Goal: Task Accomplishment & Management: Use online tool/utility

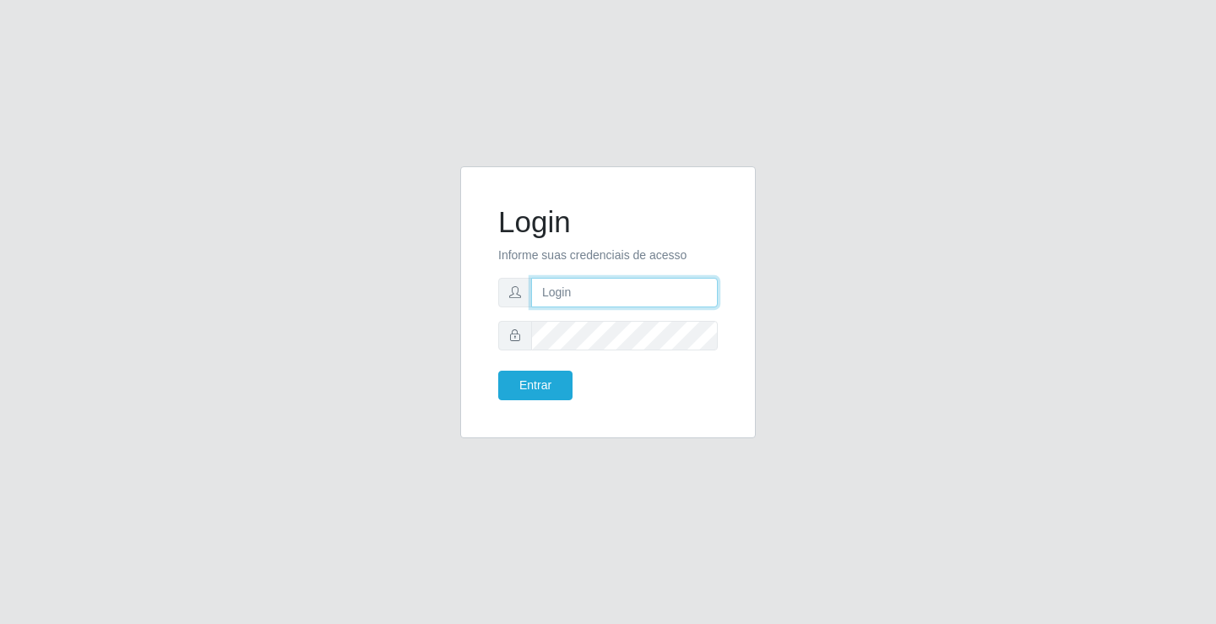
click at [564, 296] on input "text" at bounding box center [624, 293] width 187 height 30
type input "zivaneide@ideal"
click at [498, 371] on button "Entrar" at bounding box center [535, 386] width 74 height 30
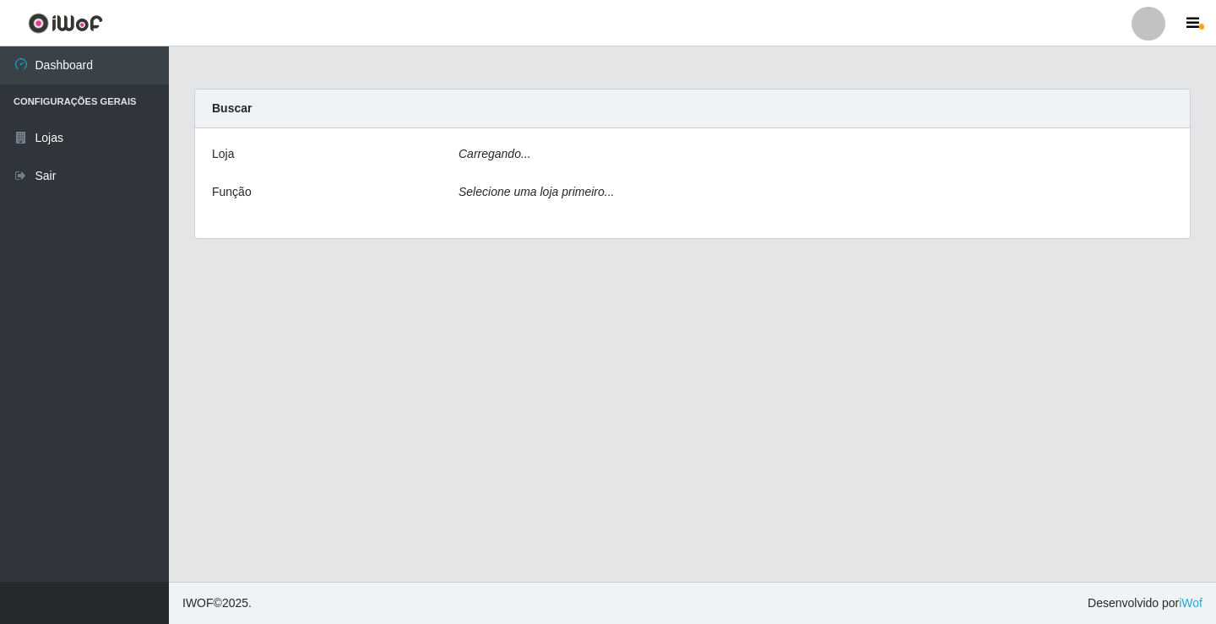
click at [548, 377] on main "Carregando... Buscar [PERSON_NAME]... Função Selecione uma loja primeiro..." at bounding box center [692, 313] width 1047 height 535
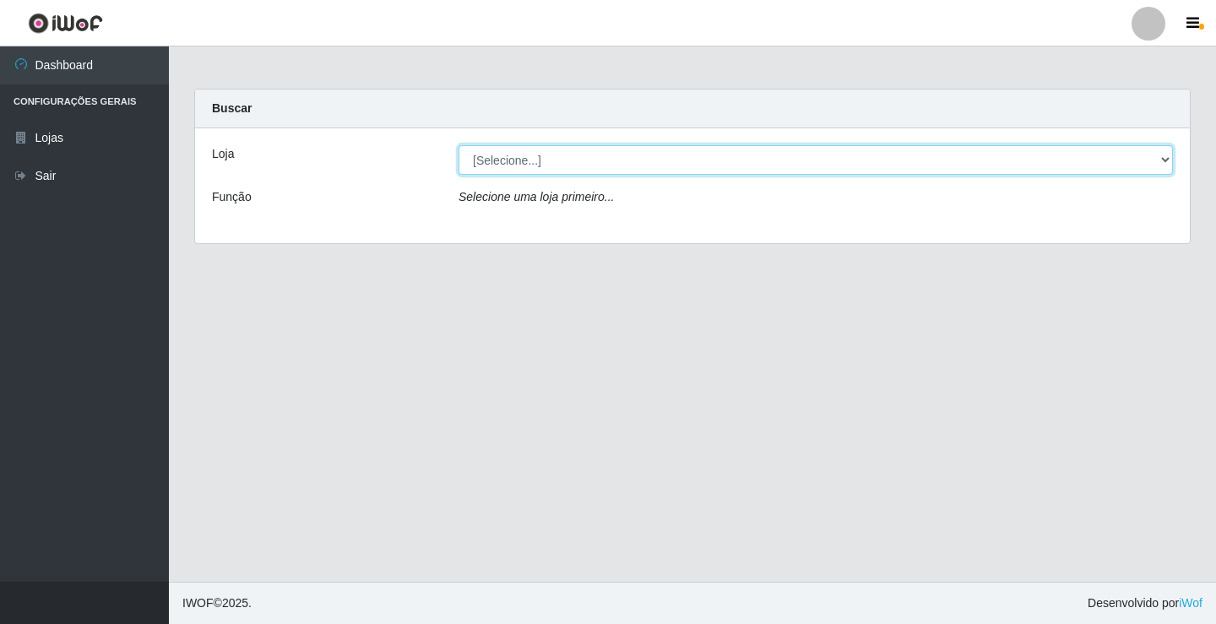
click at [1165, 160] on select "[Selecione...] Ideal - Conceição" at bounding box center [816, 160] width 714 height 30
select select "231"
click at [459, 145] on select "[Selecione...] Ideal - Conceição" at bounding box center [816, 160] width 714 height 30
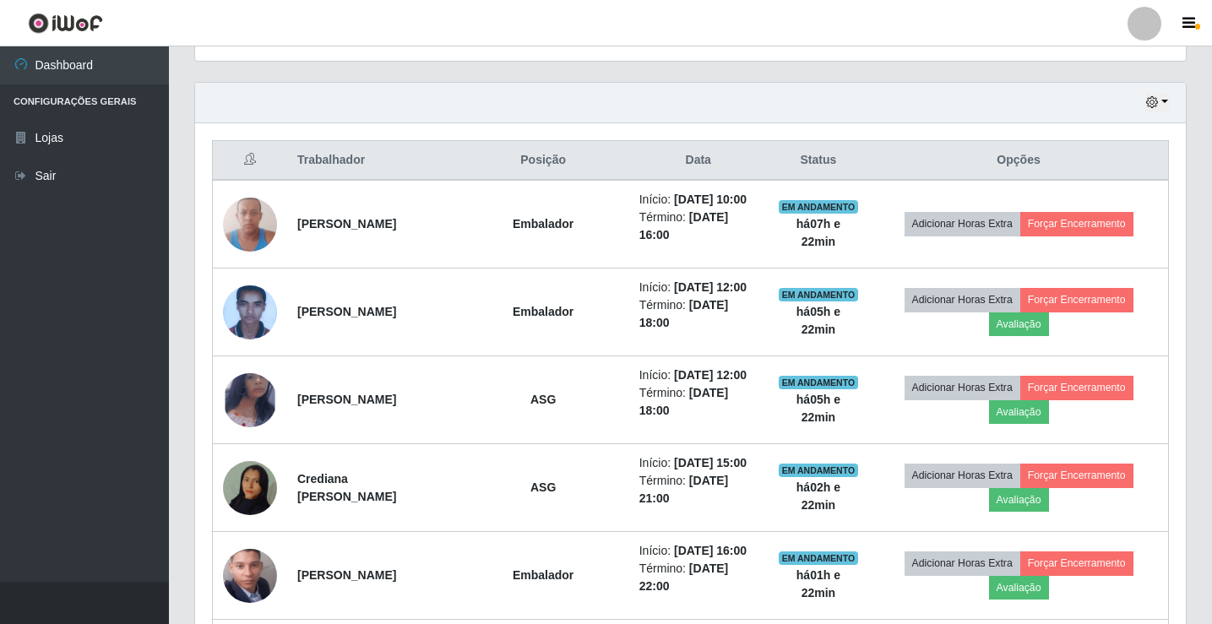
scroll to position [535, 0]
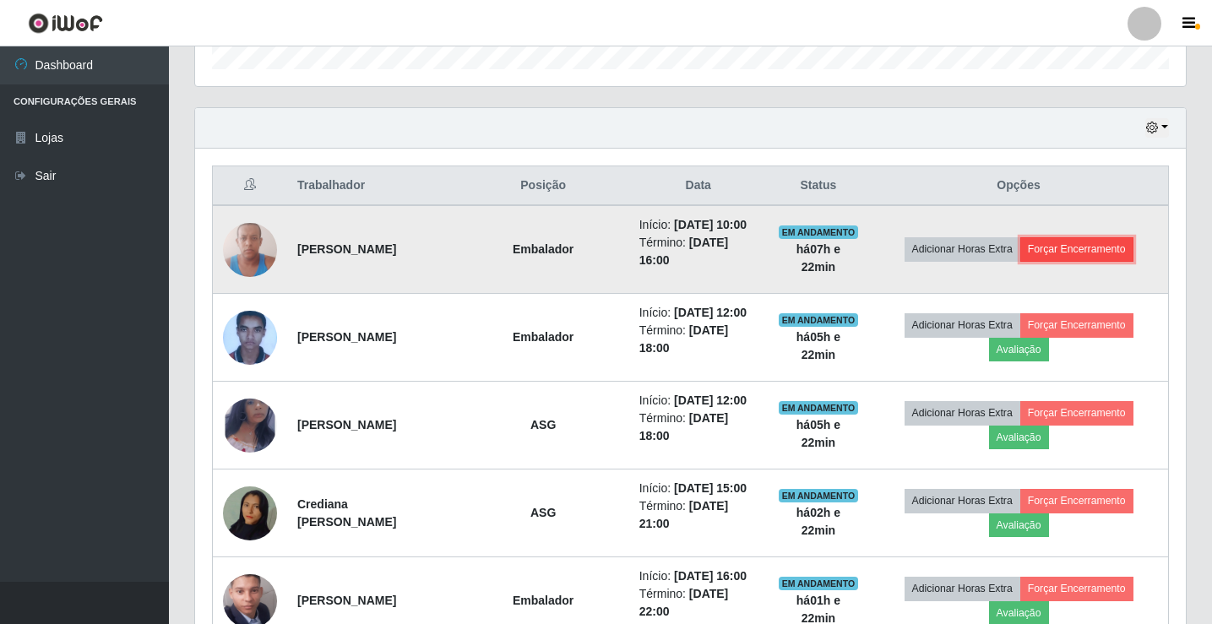
click at [1073, 258] on button "Forçar Encerramento" at bounding box center [1076, 249] width 113 height 24
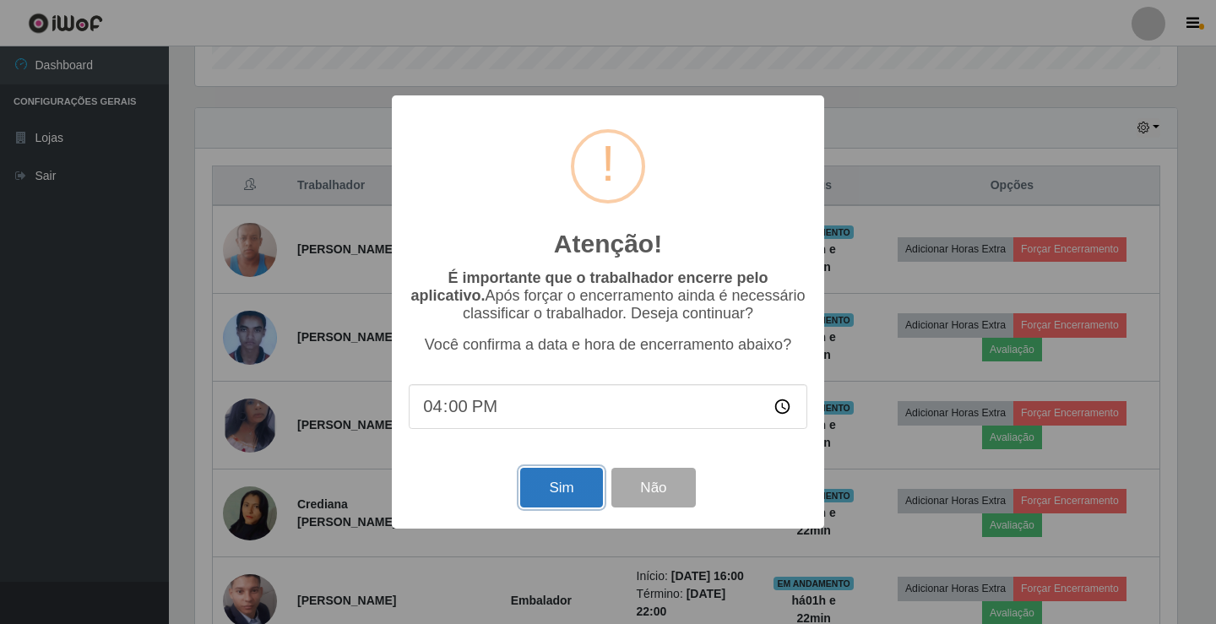
click at [549, 486] on button "Sim" at bounding box center [561, 488] width 82 height 40
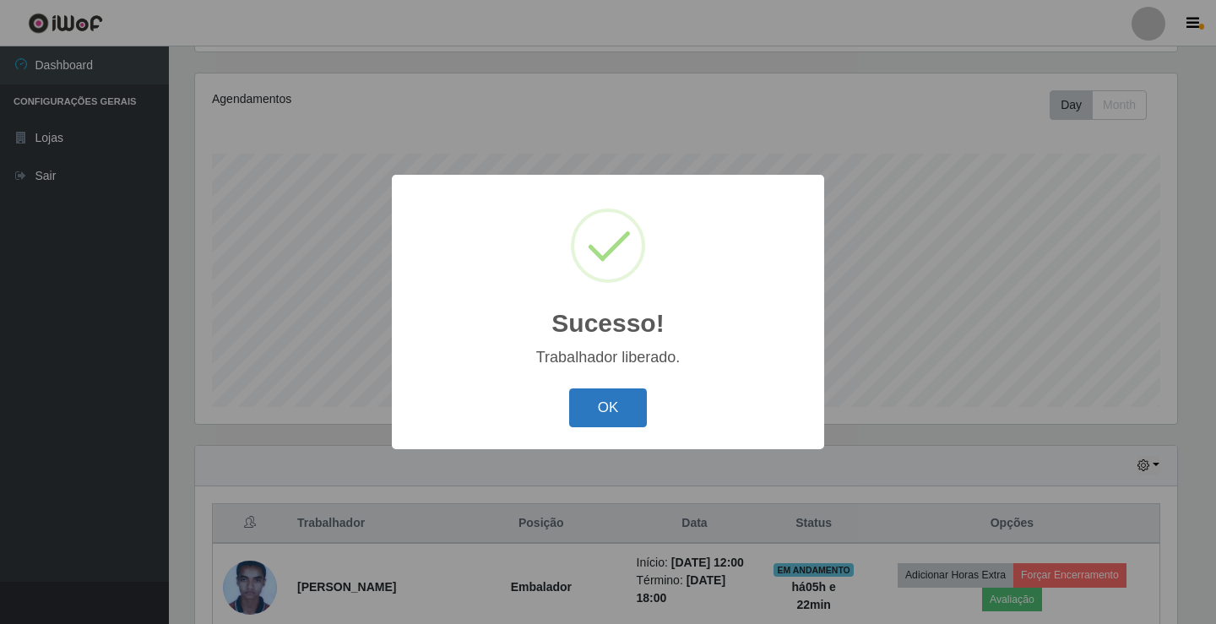
click at [632, 404] on button "OK" at bounding box center [608, 408] width 79 height 40
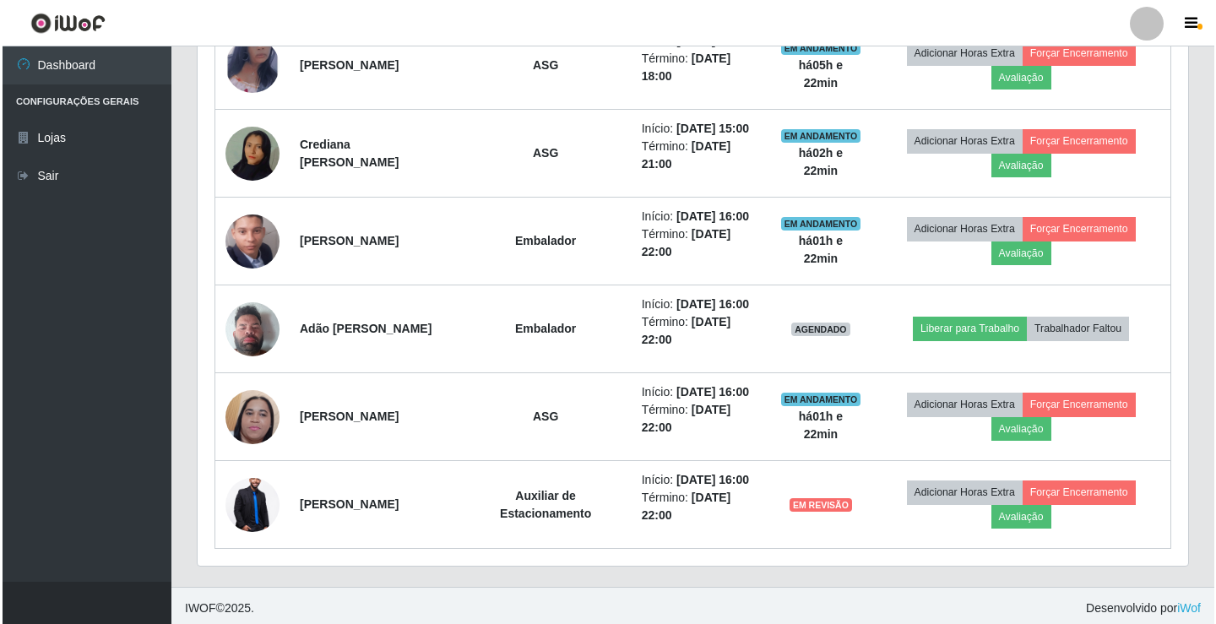
scroll to position [812, 0]
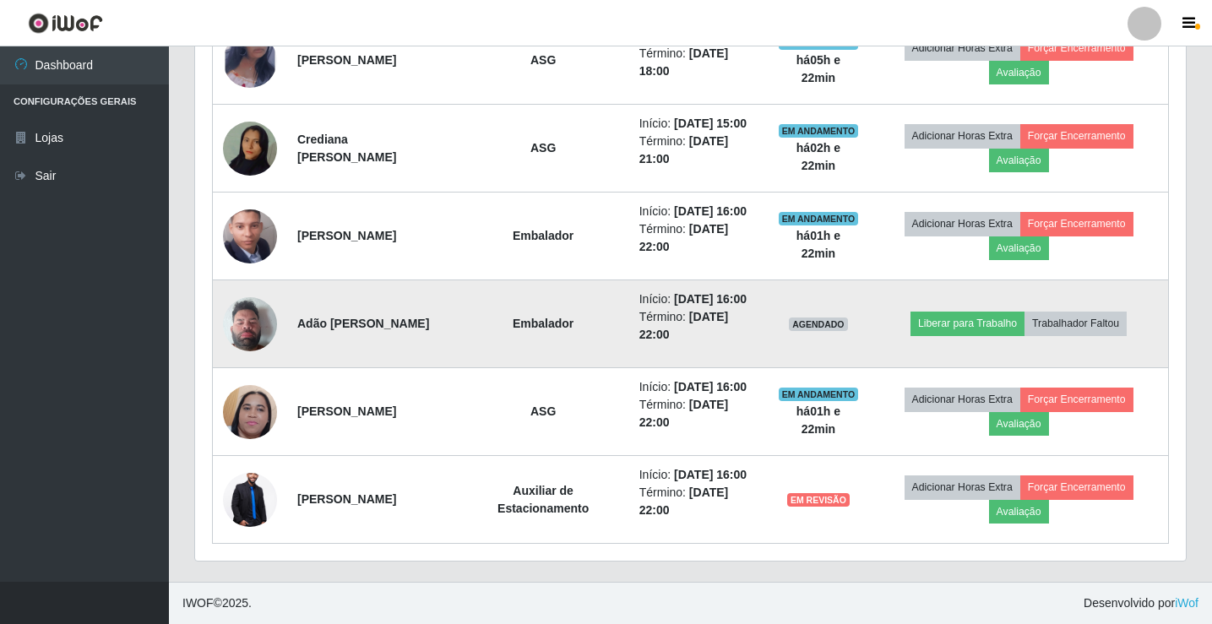
click at [255, 327] on img at bounding box center [250, 324] width 54 height 72
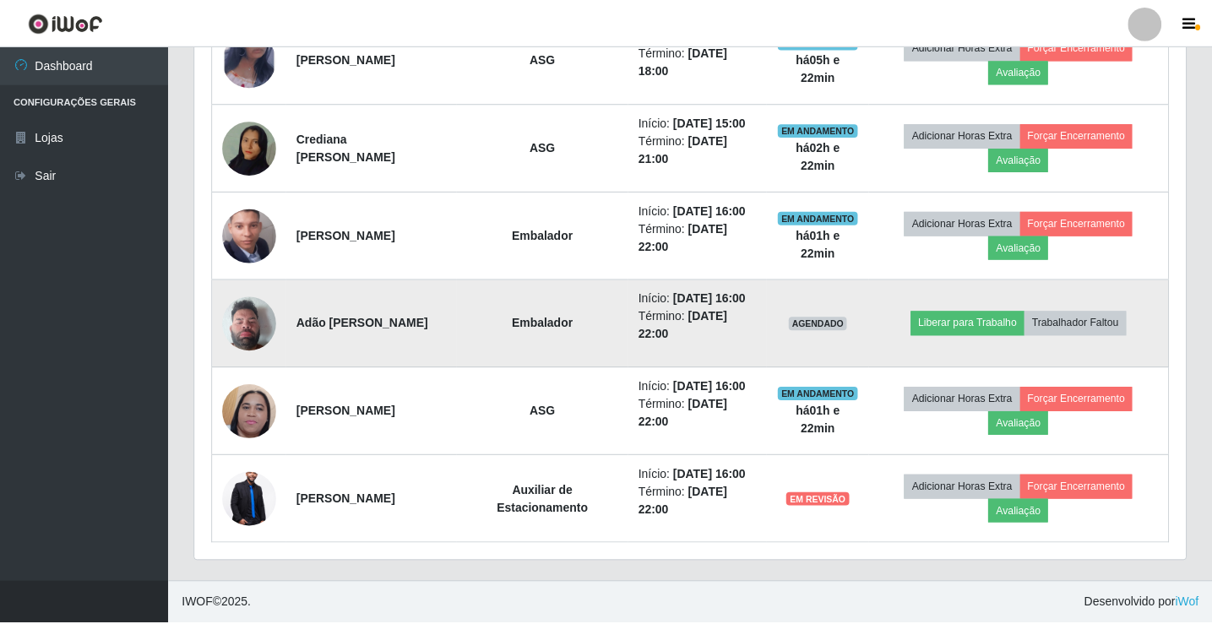
scroll to position [350, 982]
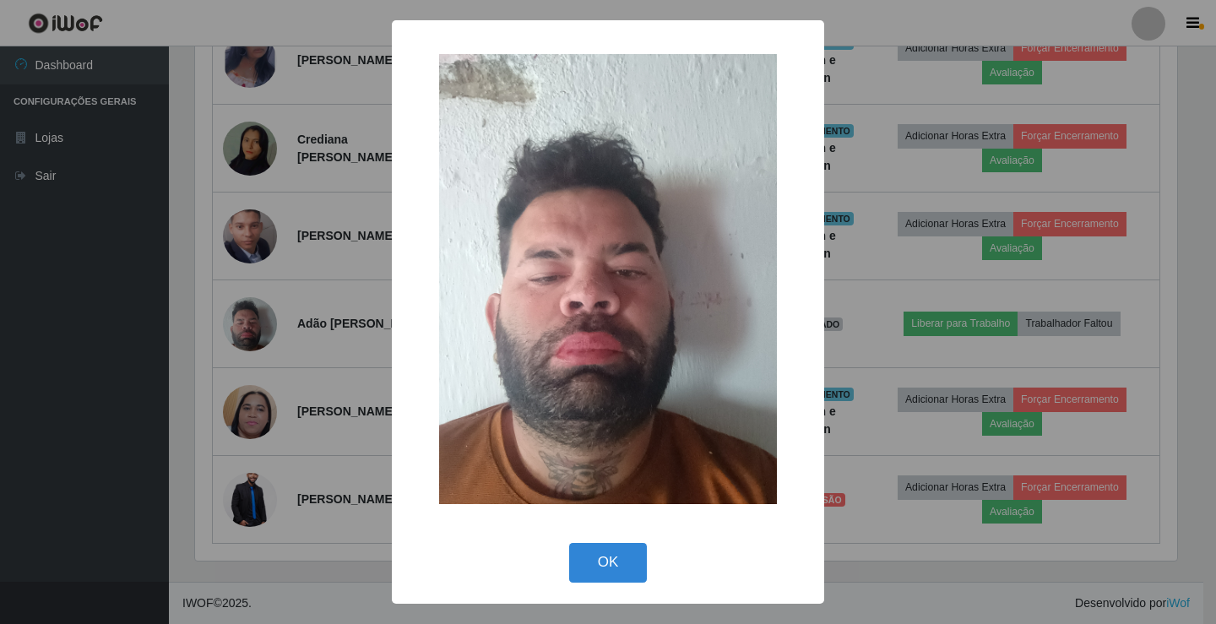
click at [881, 341] on div "× OK Cancel" at bounding box center [608, 312] width 1216 height 624
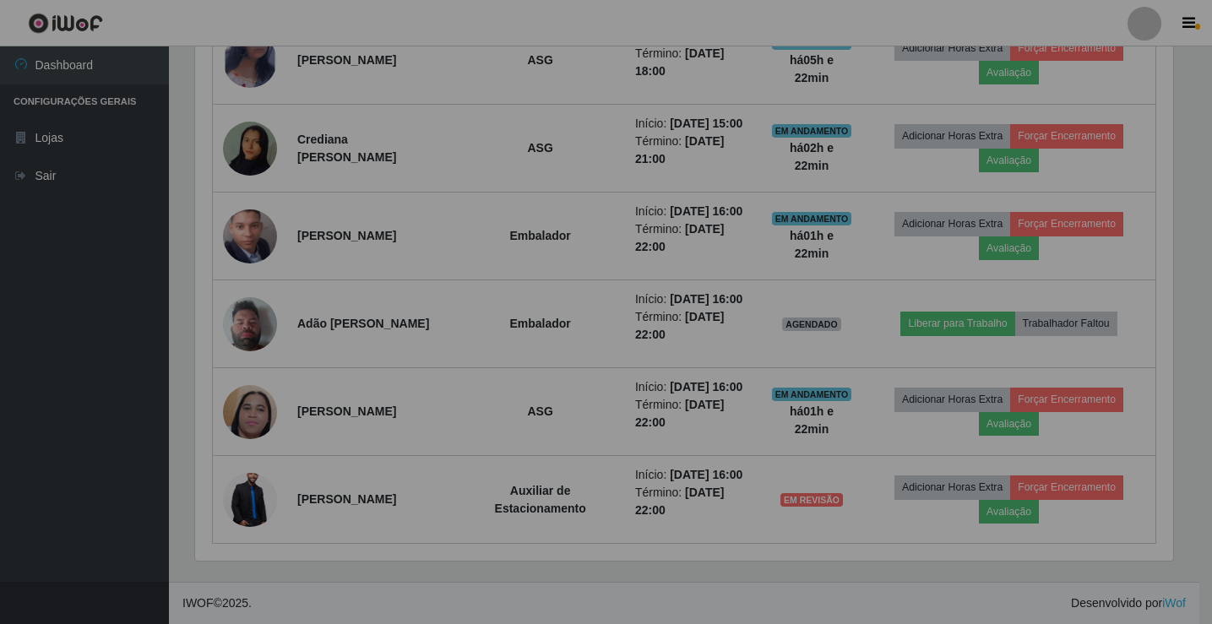
scroll to position [350, 991]
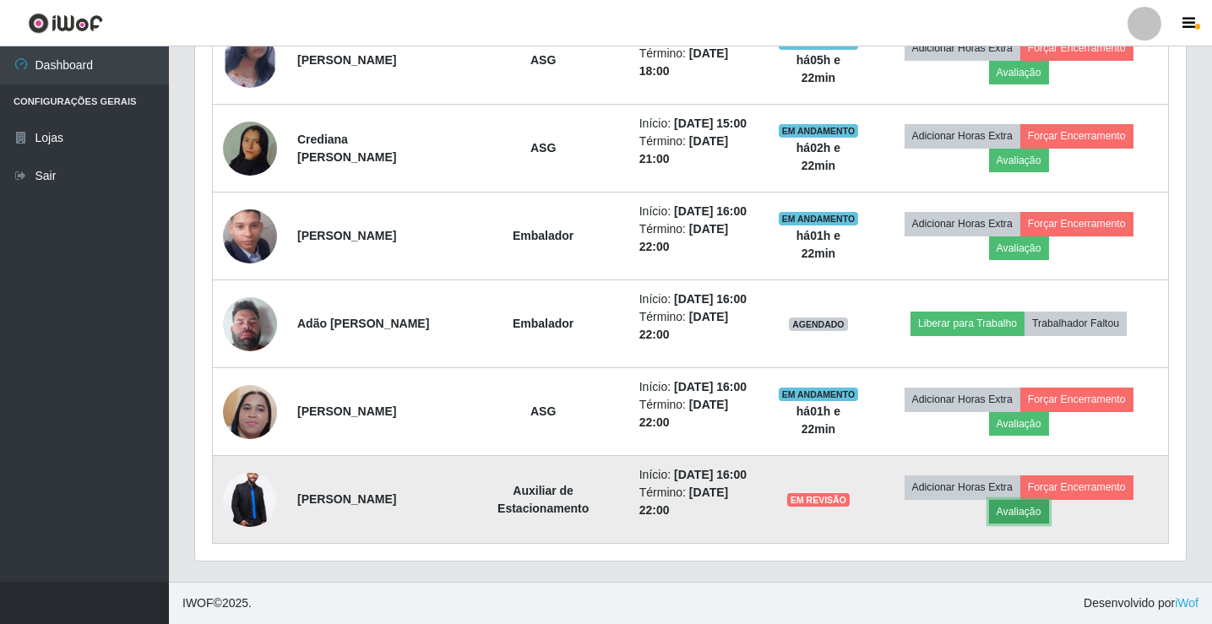
click at [1040, 513] on button "Avaliação" at bounding box center [1019, 512] width 60 height 24
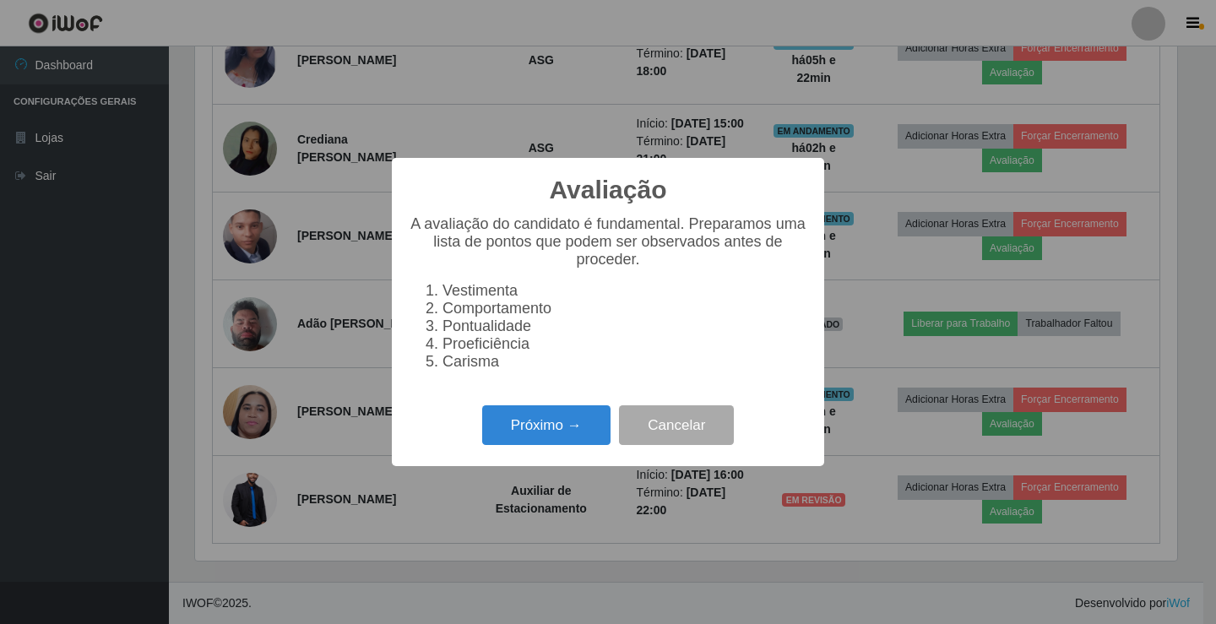
click at [993, 459] on div "Avaliação × A avaliação do candidato é fundamental. Preparamos uma lista de pon…" at bounding box center [608, 312] width 1216 height 624
click at [655, 432] on button "Cancelar" at bounding box center [676, 425] width 115 height 40
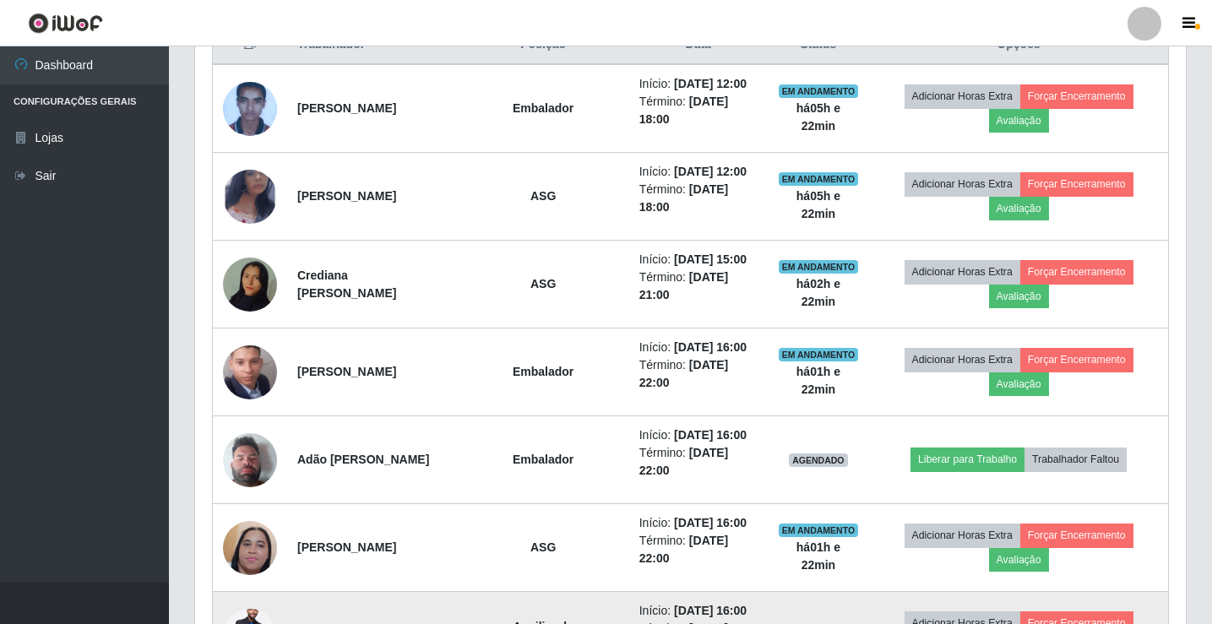
scroll to position [643, 0]
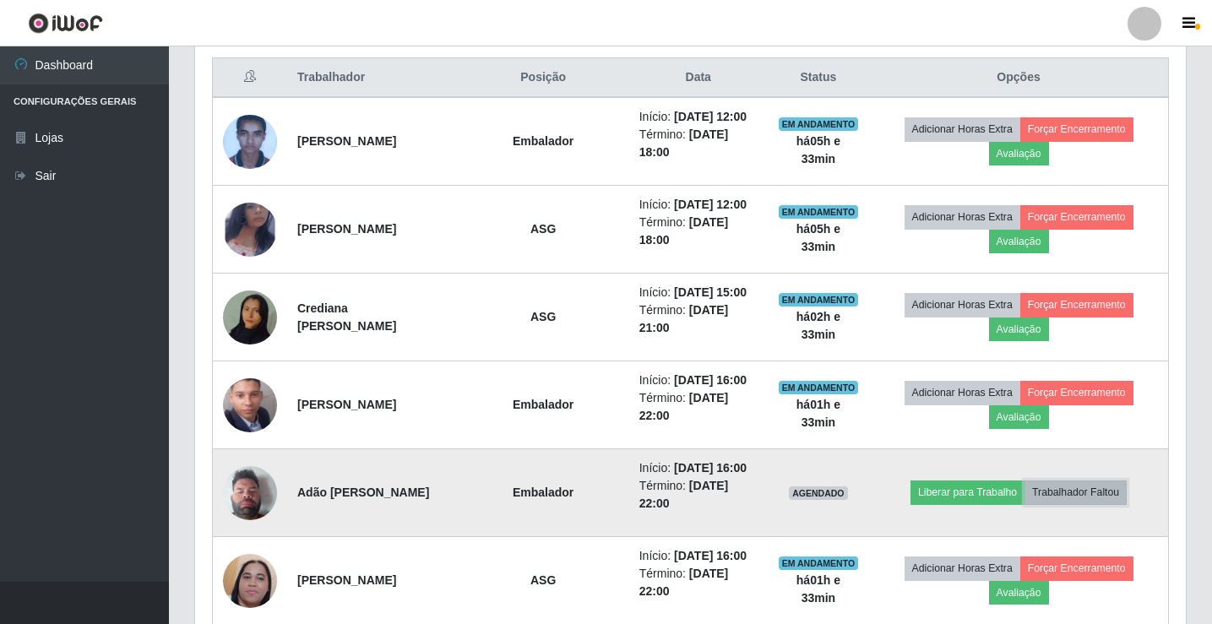
click at [1107, 495] on button "Trabalhador Faltou" at bounding box center [1075, 493] width 102 height 24
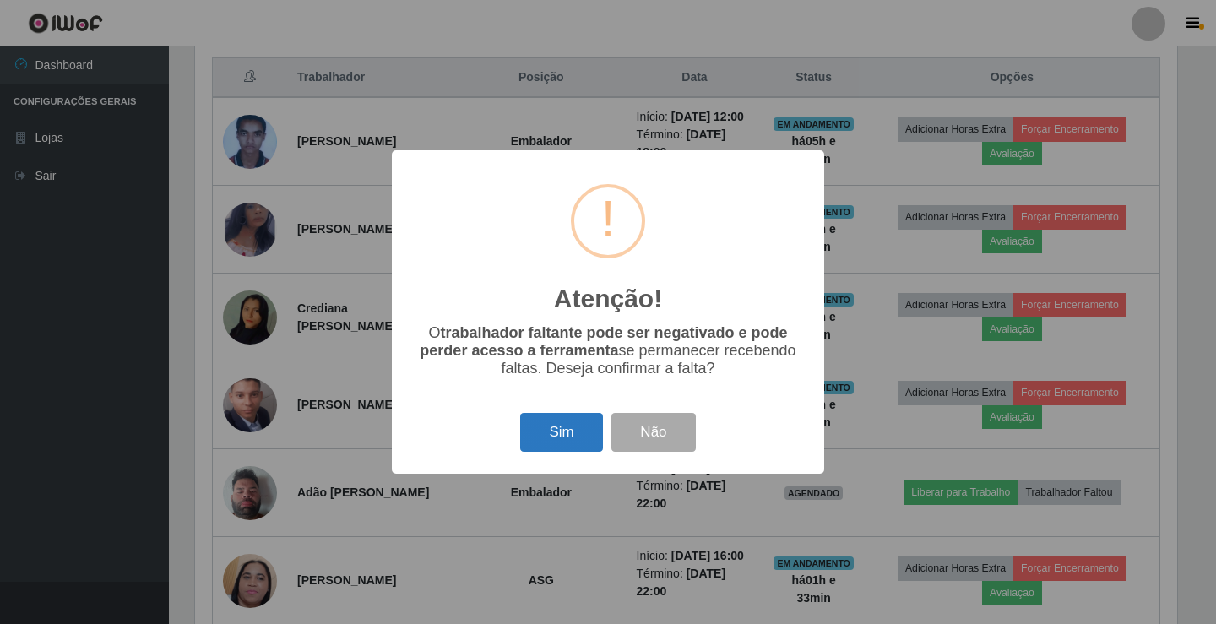
click at [554, 430] on button "Sim" at bounding box center [561, 433] width 82 height 40
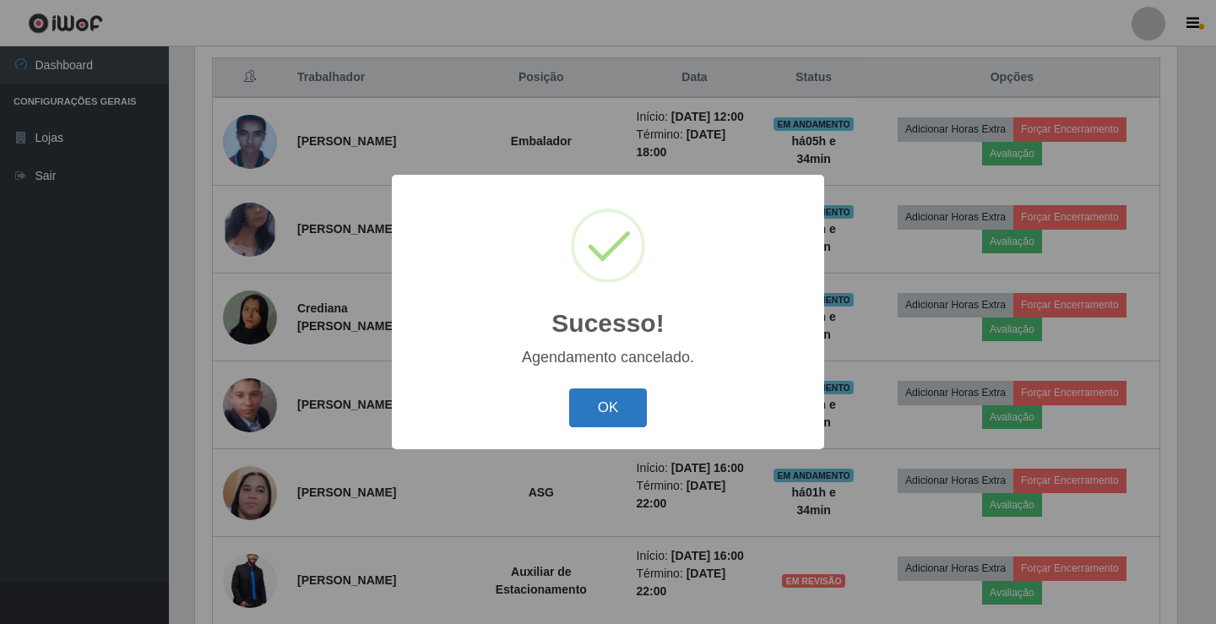
click at [619, 397] on button "OK" at bounding box center [608, 408] width 79 height 40
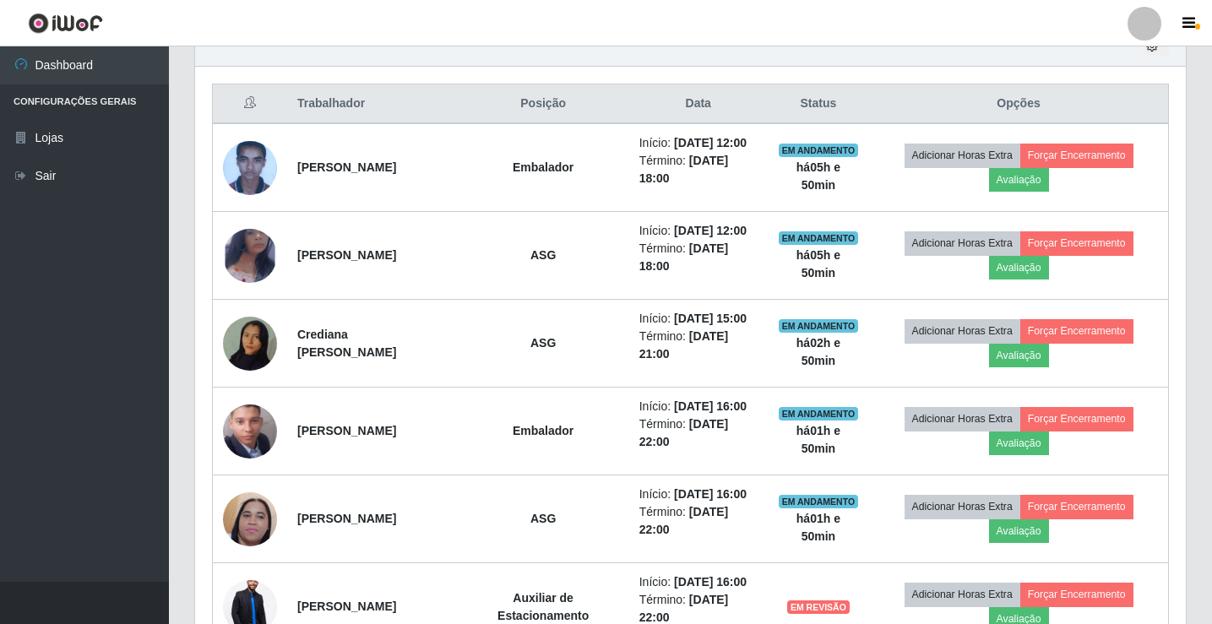
scroll to position [470, 0]
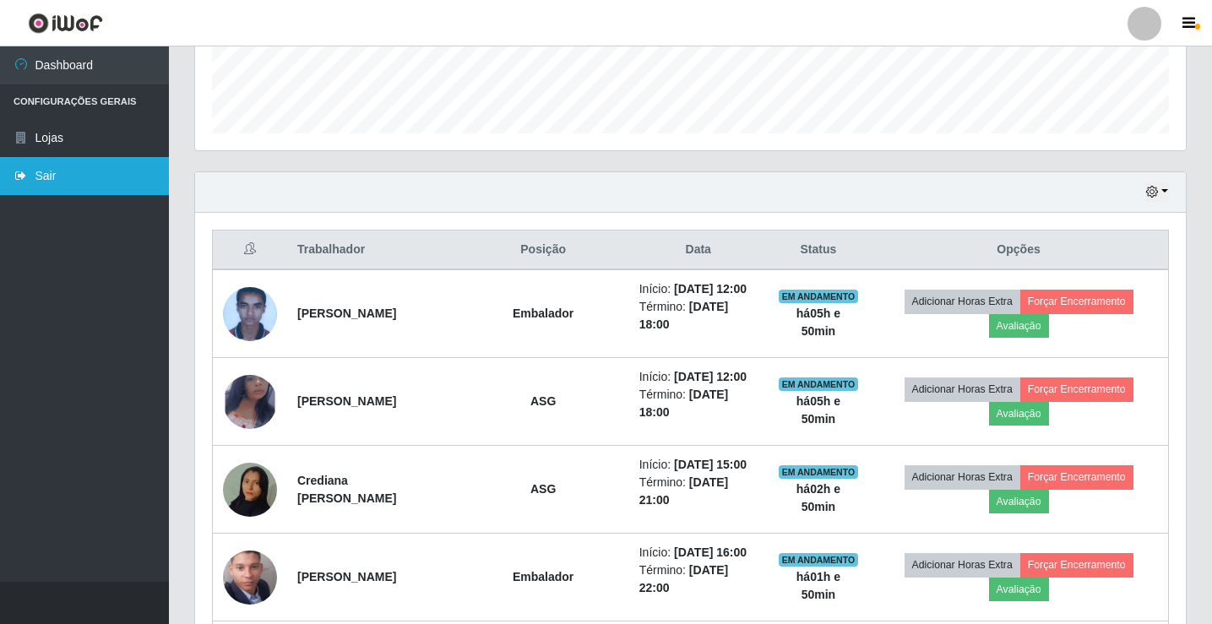
click at [25, 166] on link "Sair" at bounding box center [84, 176] width 169 height 38
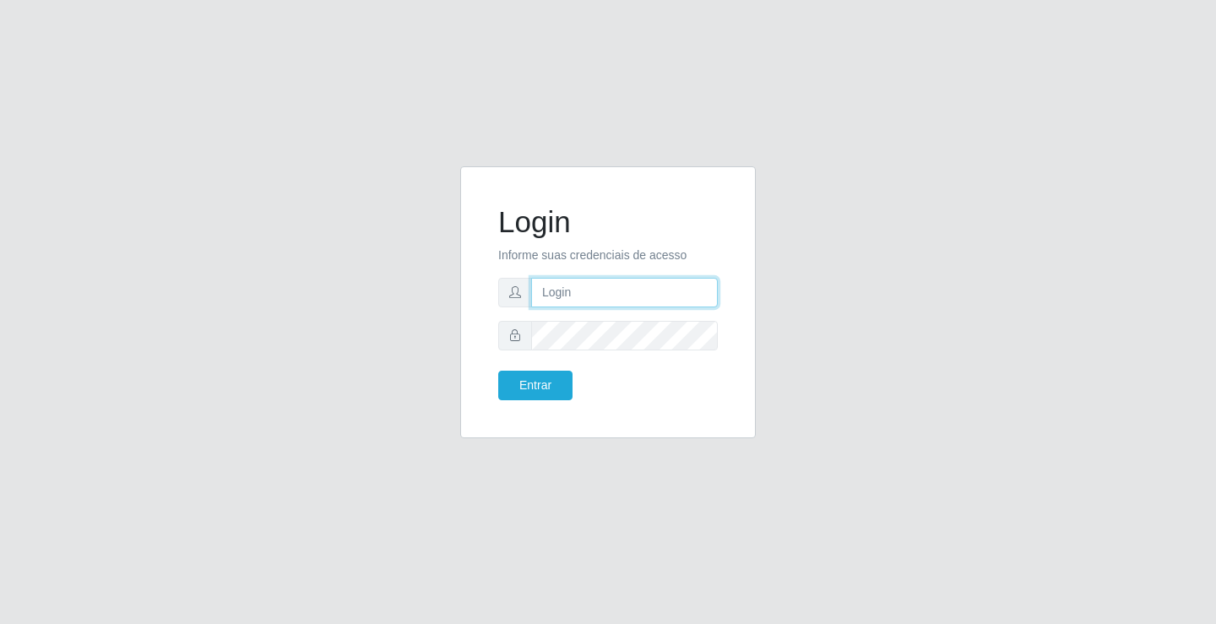
click at [621, 280] on input "text" at bounding box center [624, 293] width 187 height 30
click at [624, 280] on input "ZO" at bounding box center [624, 293] width 187 height 30
type input "Z"
type input "zivaneide@ideal"
click at [498, 371] on button "Entrar" at bounding box center [535, 386] width 74 height 30
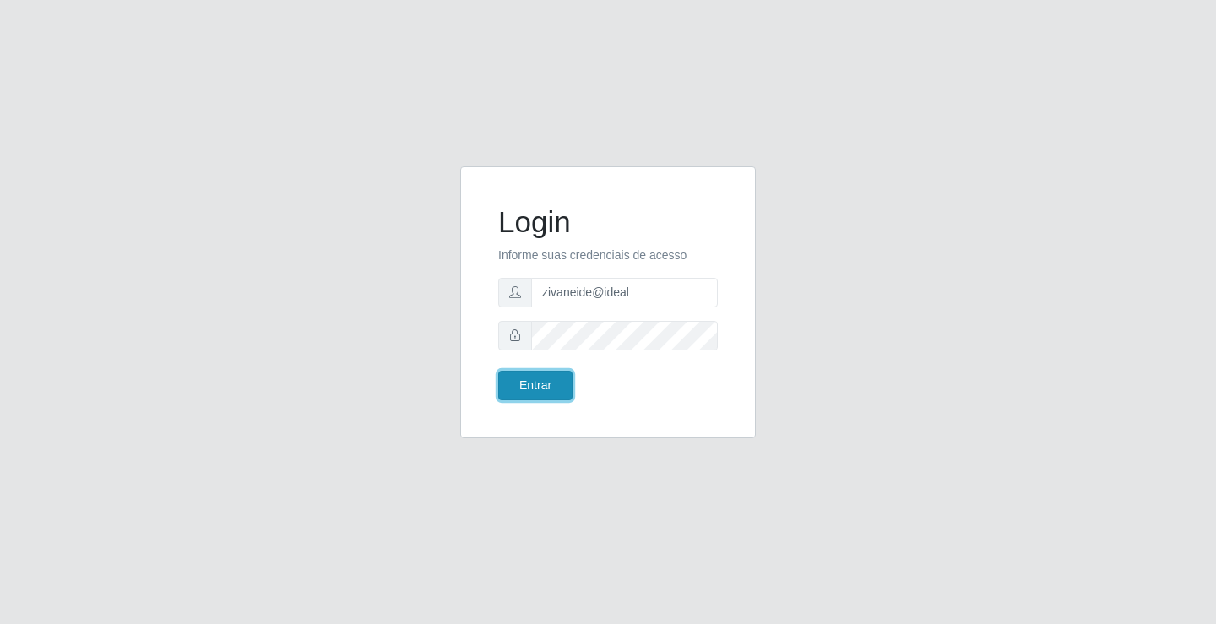
click at [546, 386] on button "Entrar" at bounding box center [535, 386] width 74 height 30
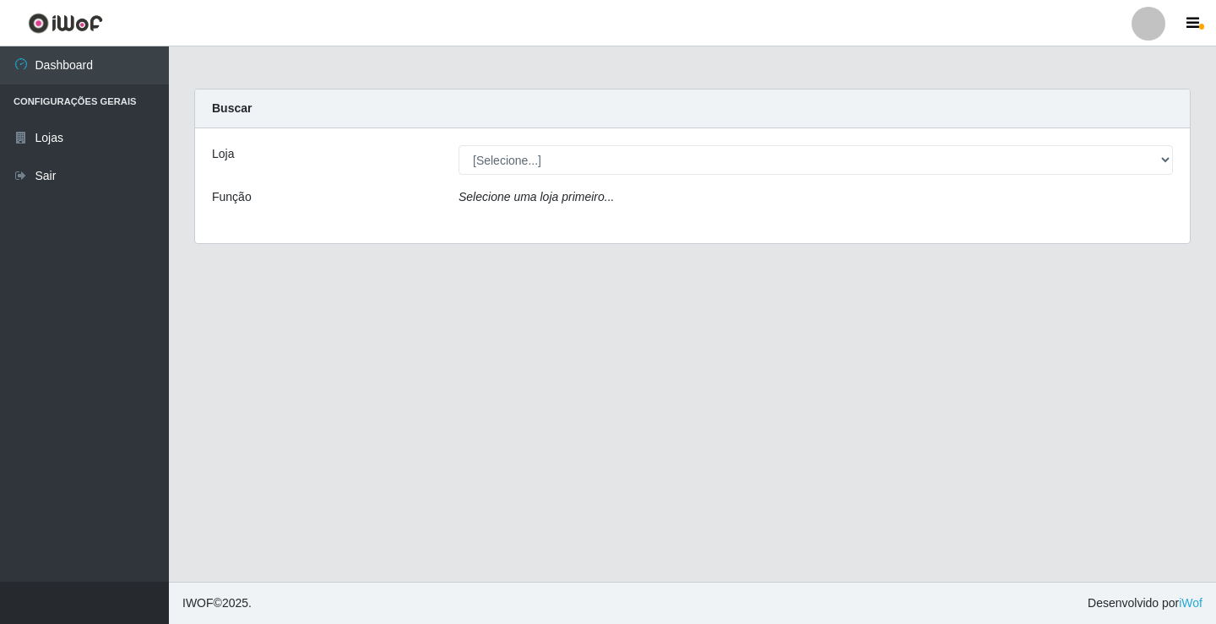
click at [1138, 29] on div at bounding box center [1149, 24] width 34 height 34
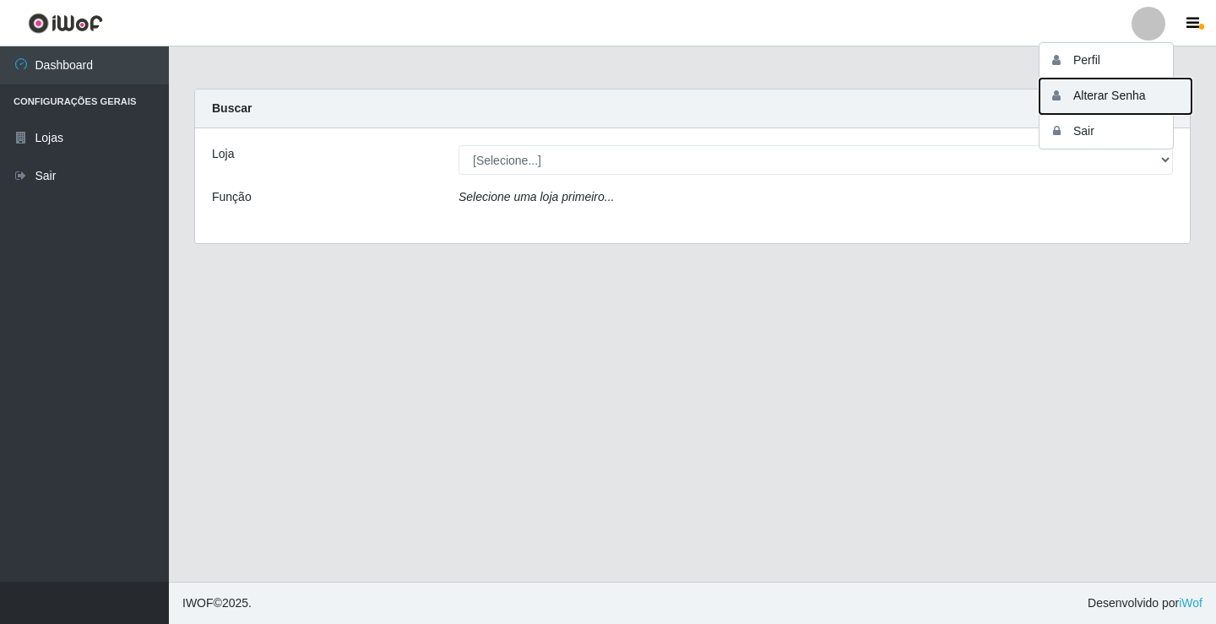
click at [1111, 95] on button "Alterar Senha" at bounding box center [1116, 96] width 152 height 35
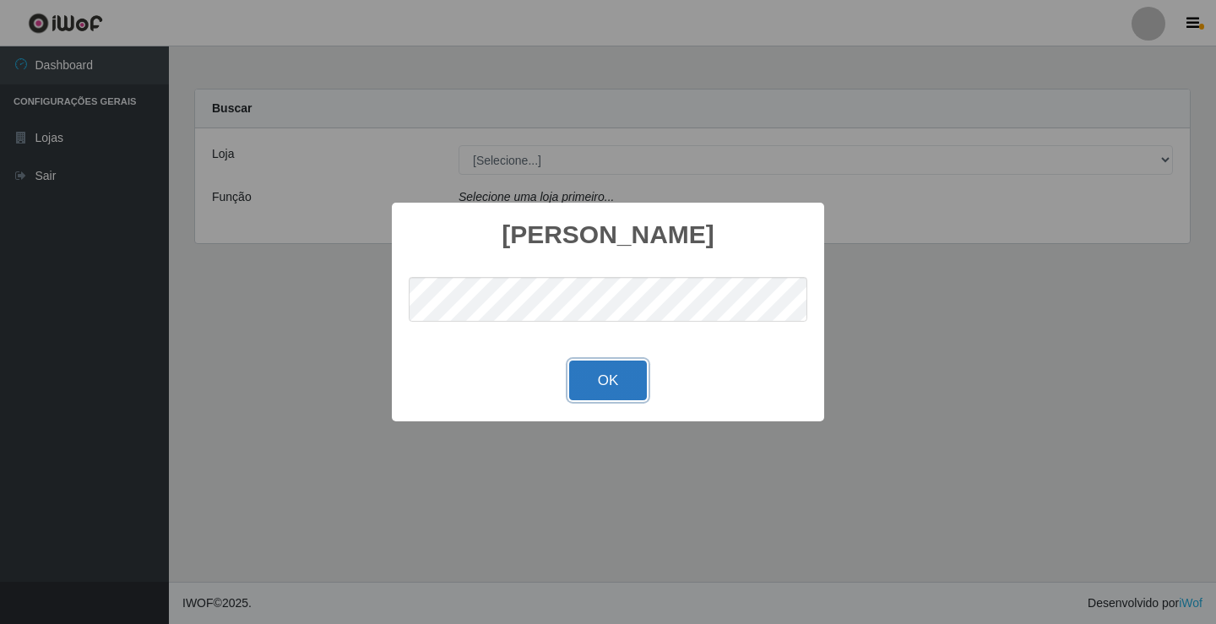
click at [590, 377] on button "OK" at bounding box center [608, 381] width 79 height 40
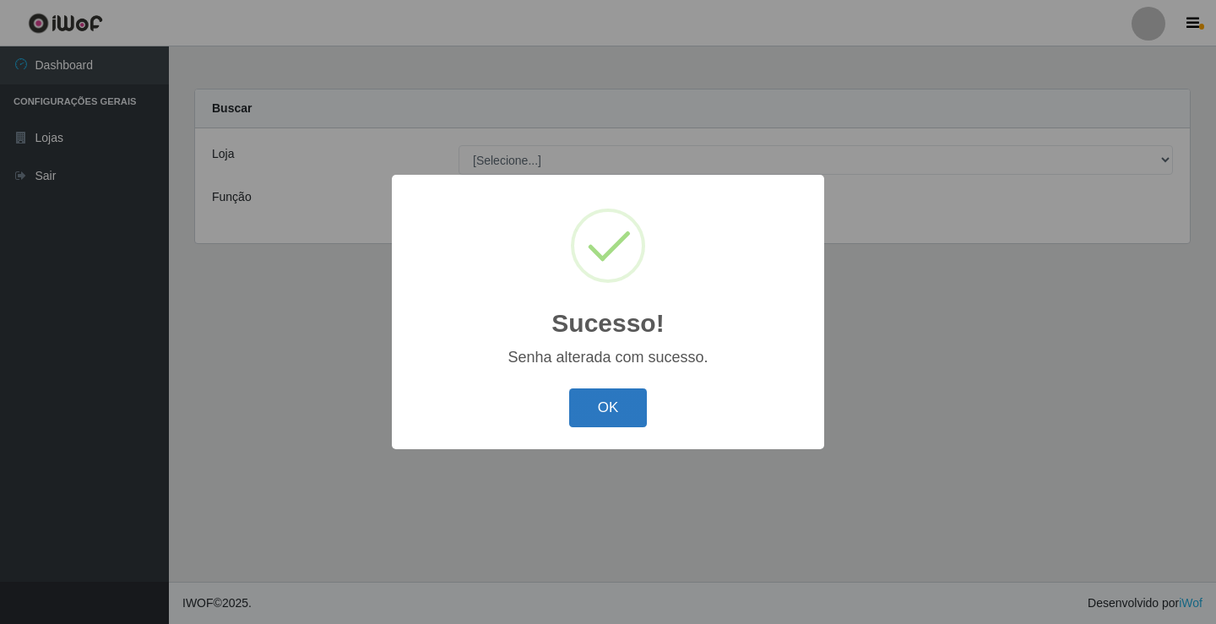
click at [618, 399] on button "OK" at bounding box center [608, 408] width 79 height 40
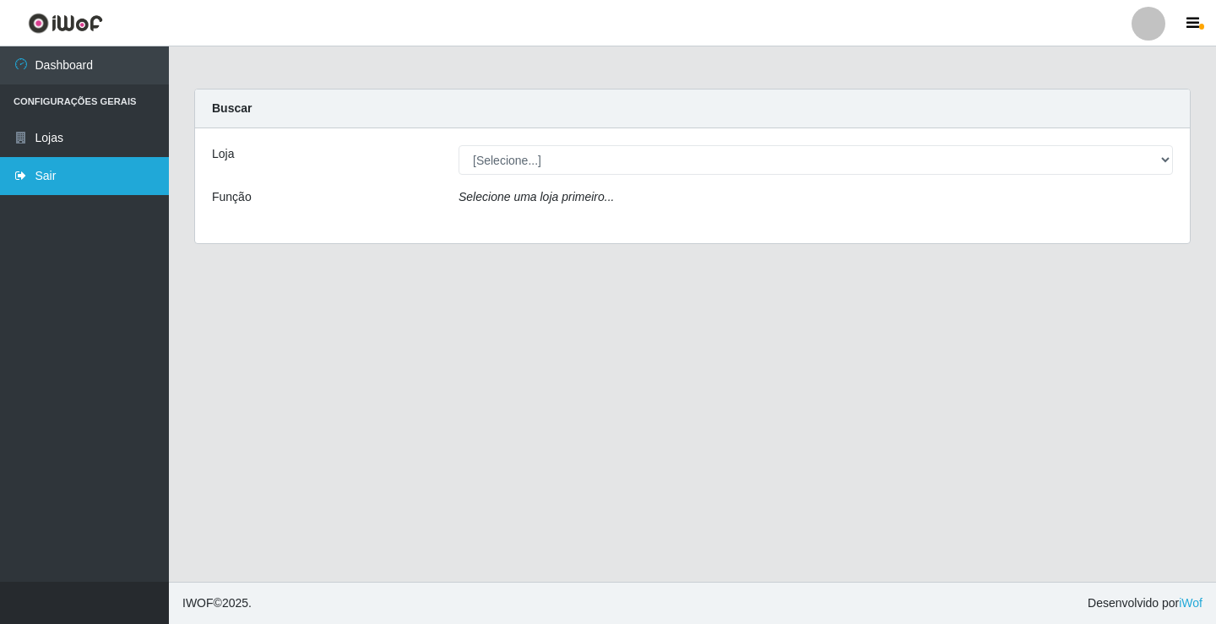
click at [58, 171] on link "Sair" at bounding box center [84, 176] width 169 height 38
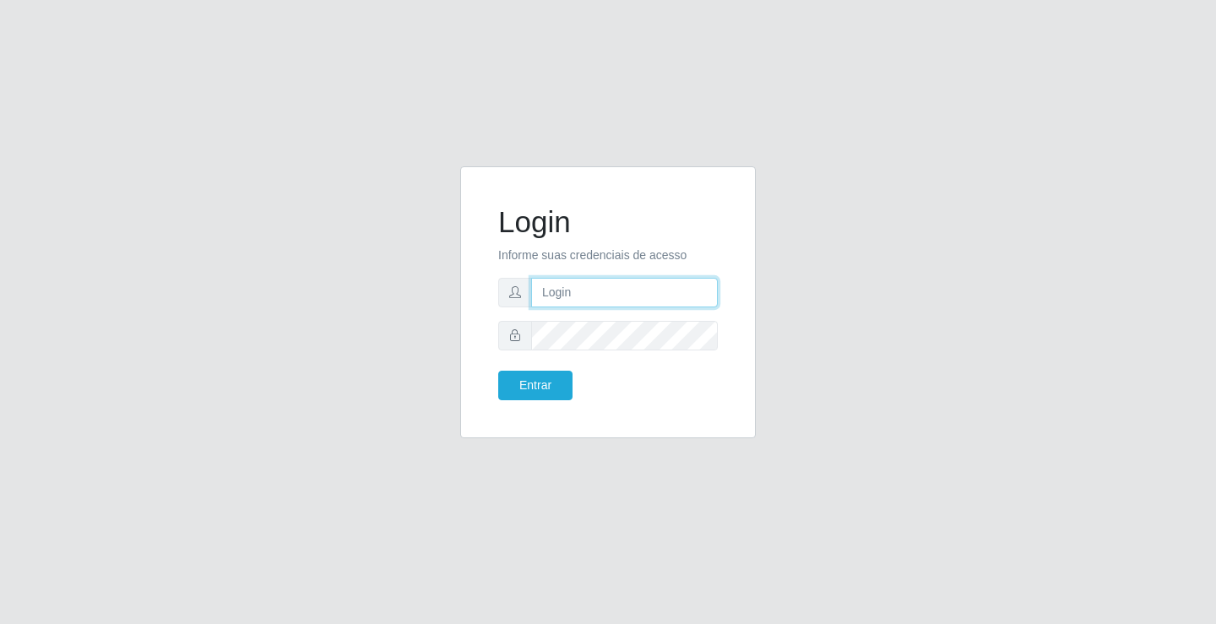
click at [575, 297] on input "text" at bounding box center [624, 293] width 187 height 30
type input "zivaneide@ideal"
click at [498, 371] on button "Entrar" at bounding box center [535, 386] width 74 height 30
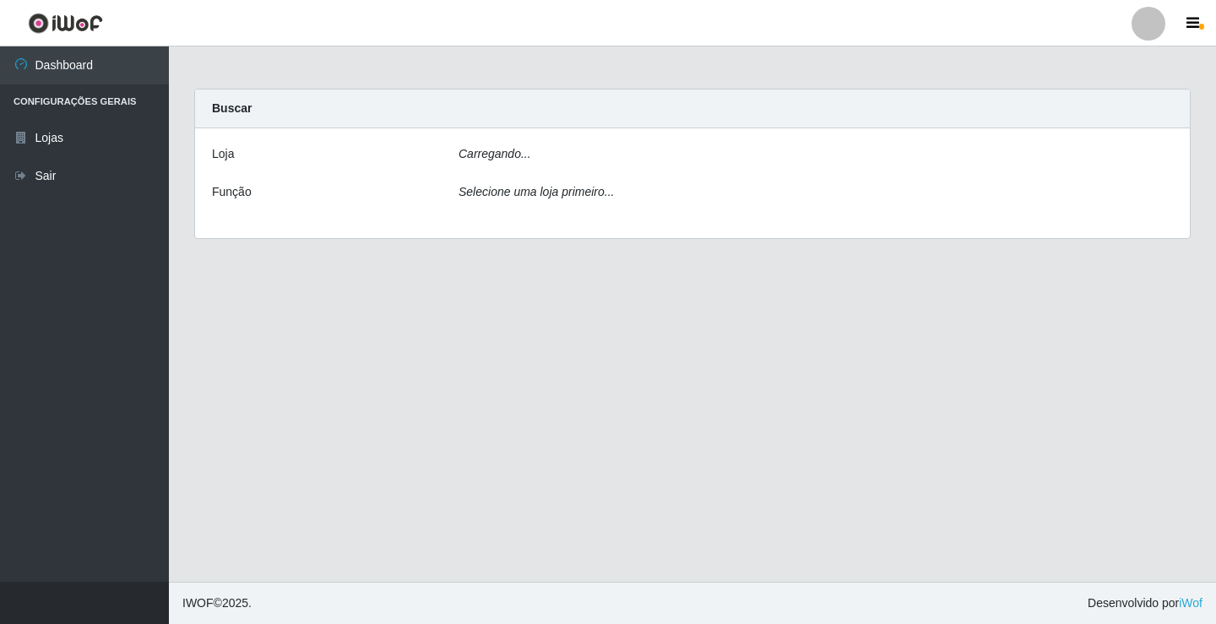
click at [548, 384] on main "Carregando... Buscar [PERSON_NAME]... Função Selecione uma loja primeiro..." at bounding box center [692, 313] width 1047 height 535
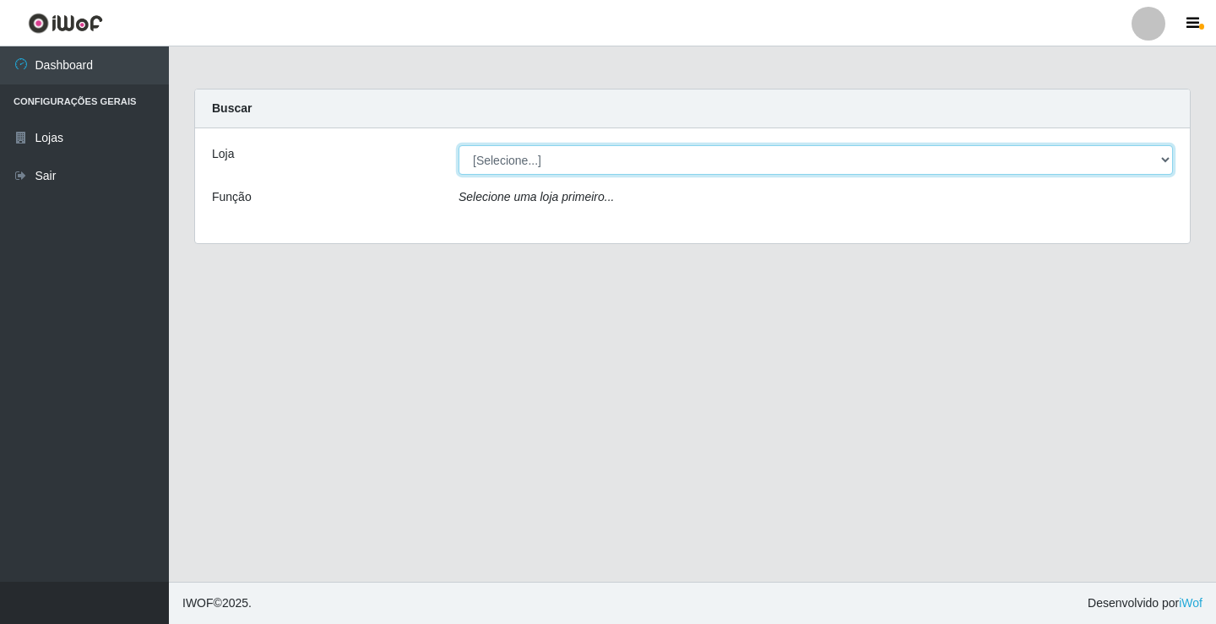
click at [1160, 158] on select "[Selecione...] Ideal - Conceição" at bounding box center [816, 160] width 714 height 30
select select "231"
click at [459, 145] on select "[Selecione...] Ideal - Conceição" at bounding box center [816, 160] width 714 height 30
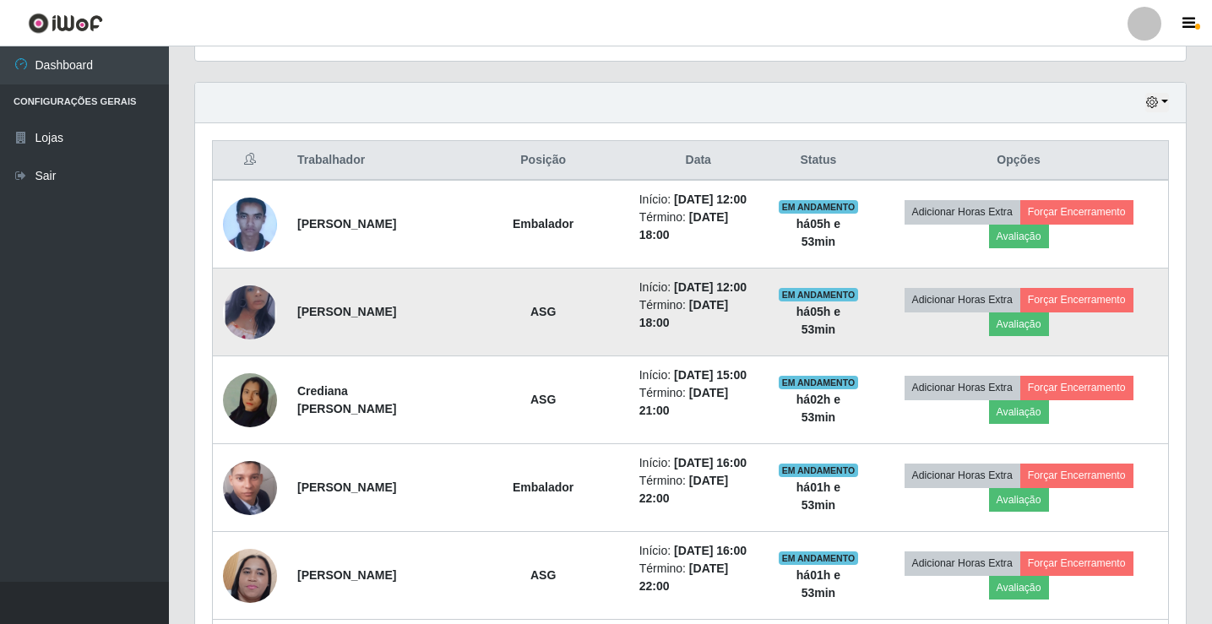
scroll to position [724, 0]
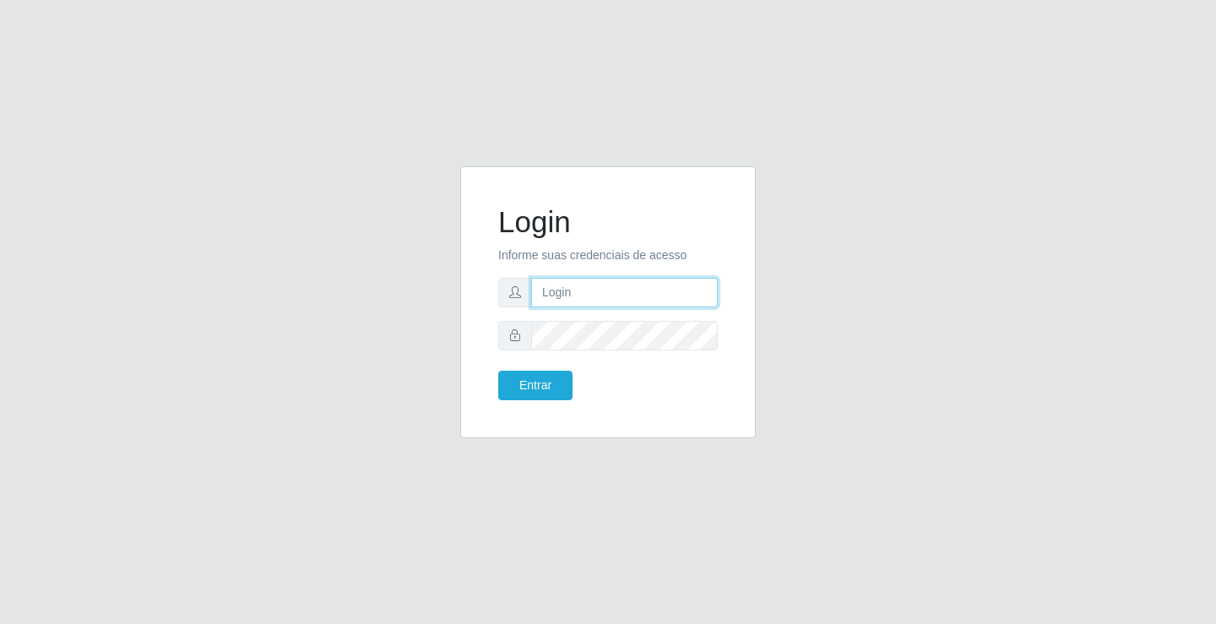
click at [567, 291] on input "text" at bounding box center [624, 293] width 187 height 30
type input "zivaneide@ideal"
click at [498, 371] on button "Entrar" at bounding box center [535, 386] width 74 height 30
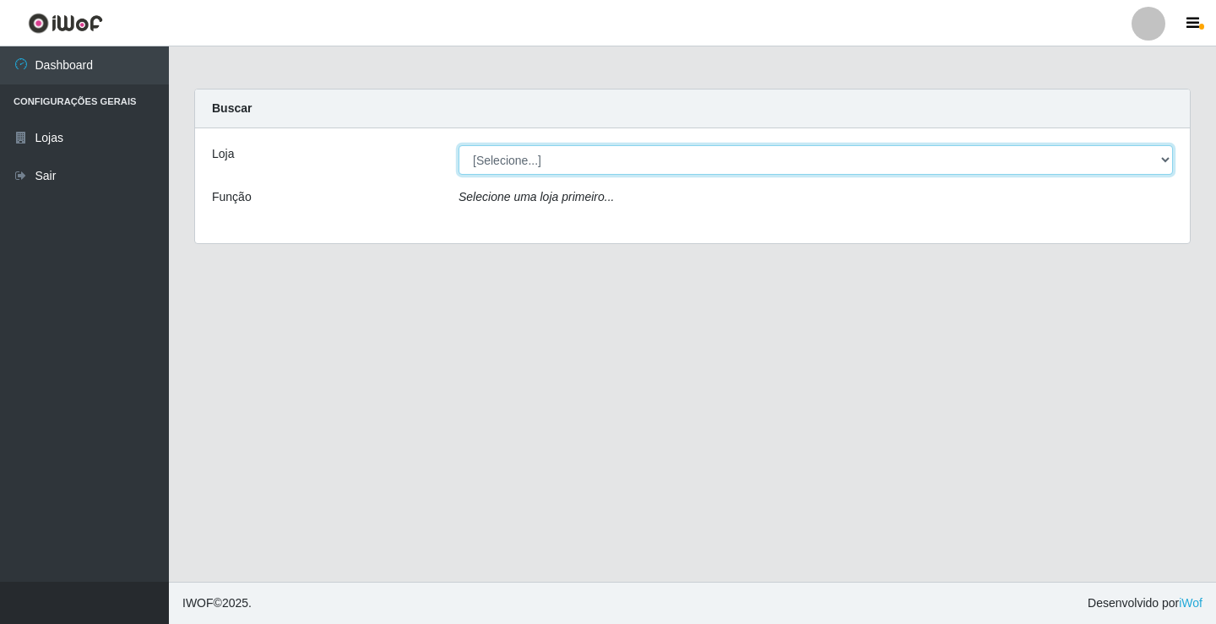
click at [1167, 159] on select "[Selecione...] Ideal - Conceição" at bounding box center [816, 160] width 714 height 30
select select "231"
click at [459, 145] on select "[Selecione...] Ideal - Conceição" at bounding box center [816, 160] width 714 height 30
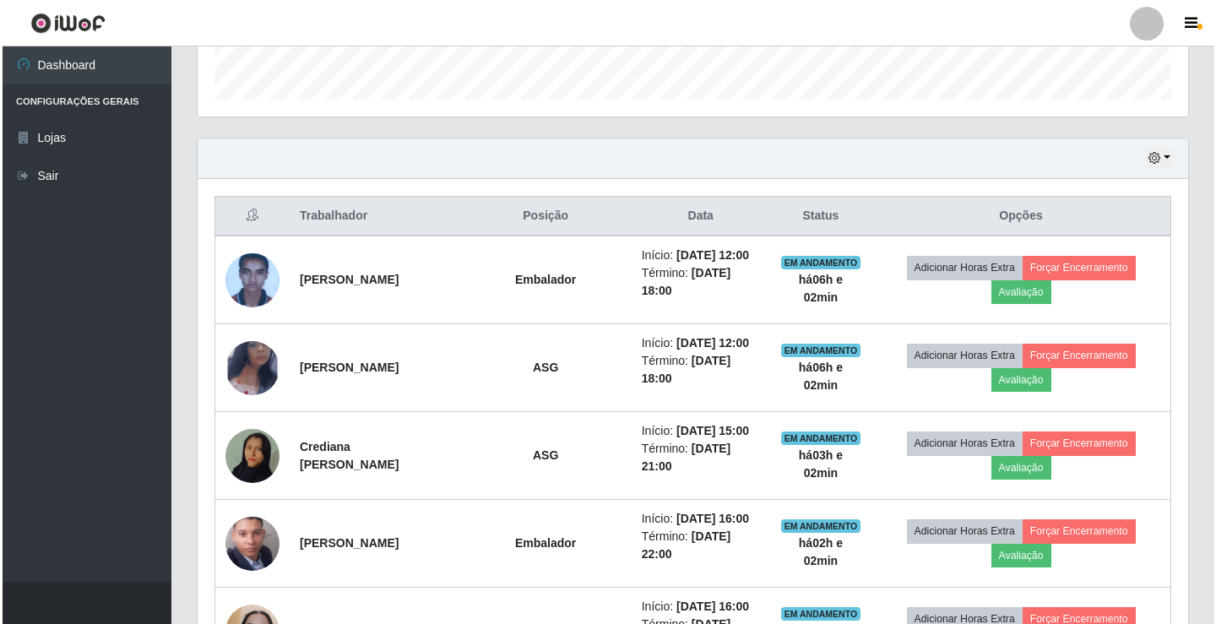
scroll to position [507, 0]
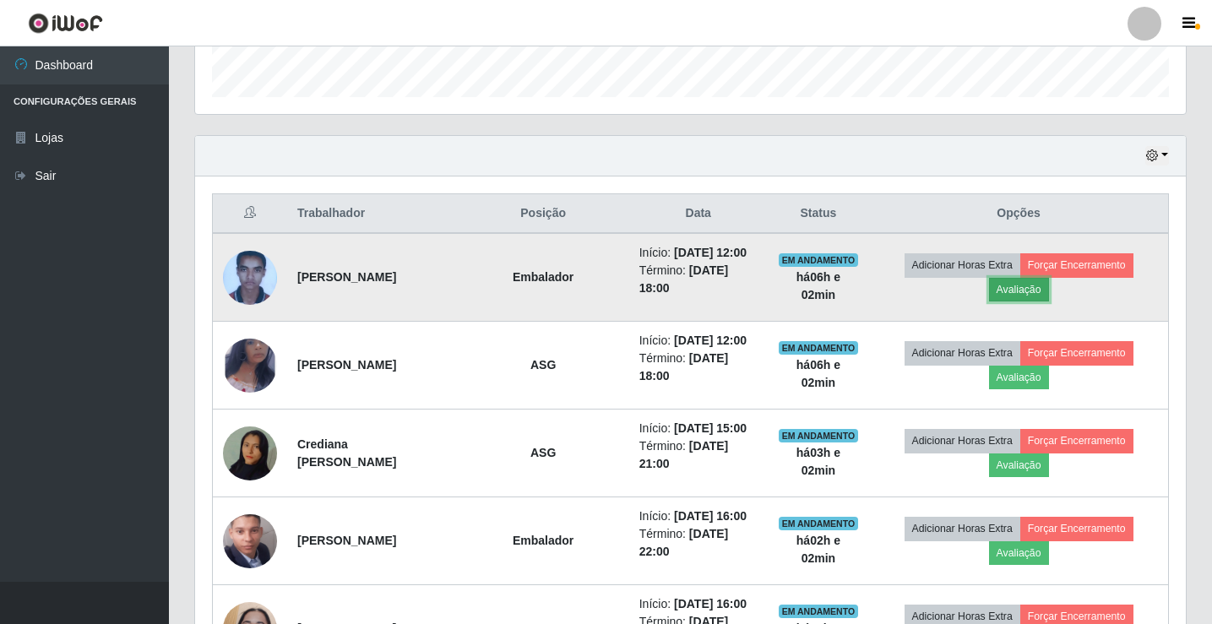
click at [1037, 290] on button "Avaliação" at bounding box center [1019, 290] width 60 height 24
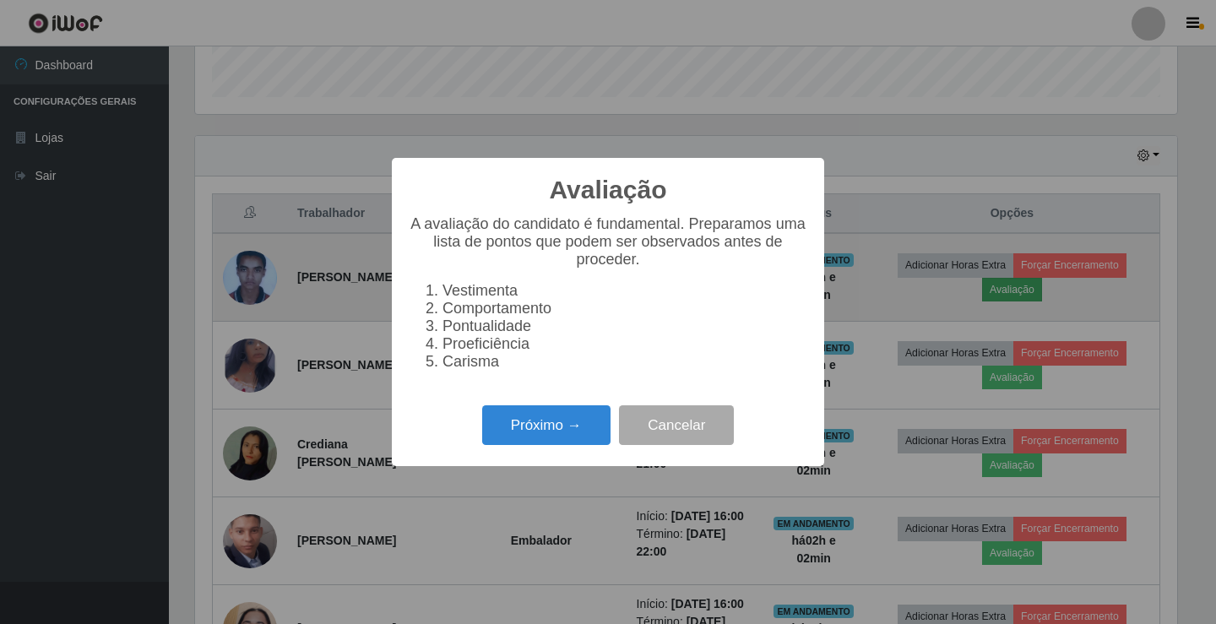
scroll to position [350, 982]
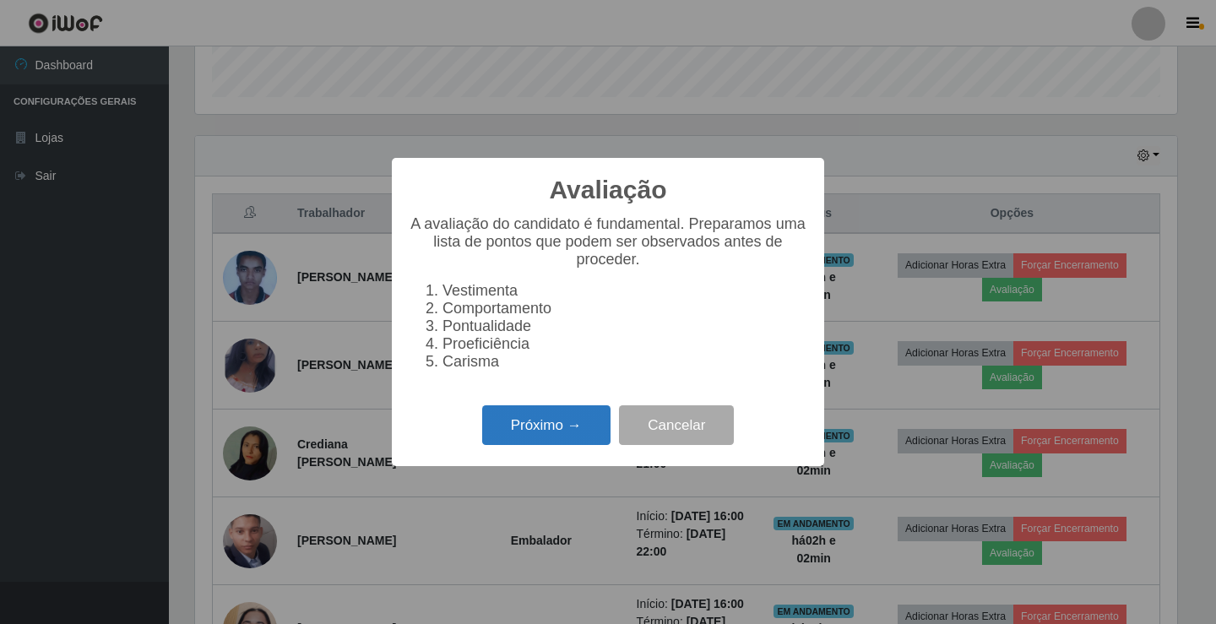
click at [562, 431] on button "Próximo →" at bounding box center [546, 425] width 128 height 40
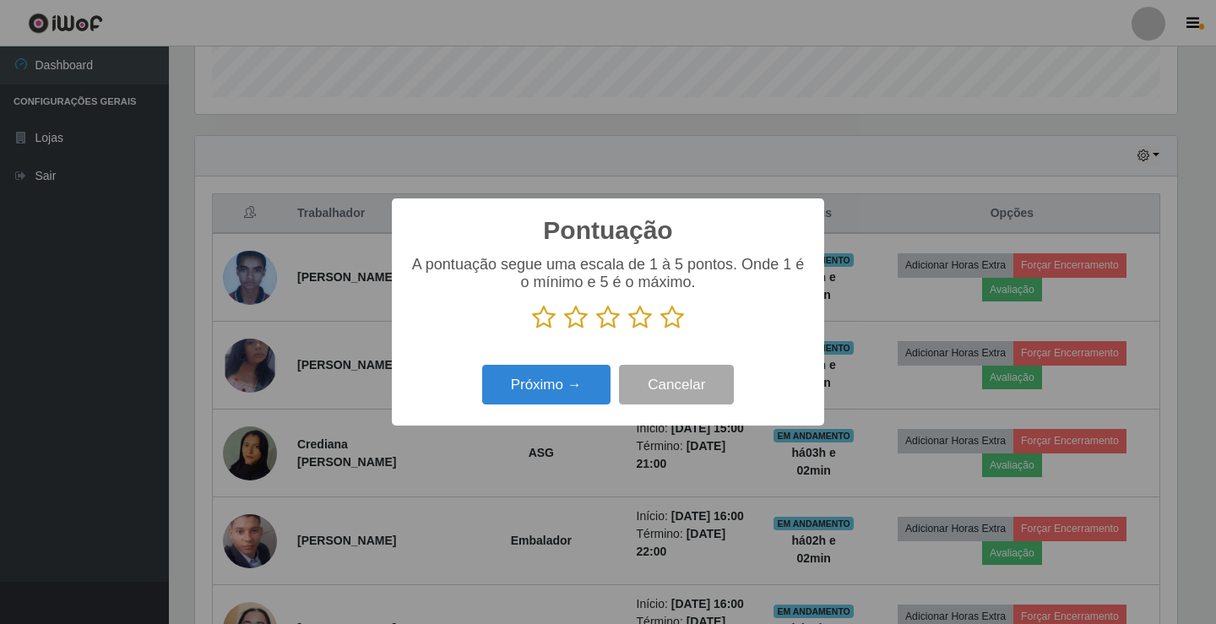
scroll to position [844168, 843536]
click at [640, 318] on icon at bounding box center [640, 317] width 24 height 25
click at [628, 330] on input "radio" at bounding box center [628, 330] width 0 height 0
click at [570, 382] on button "Próximo →" at bounding box center [546, 385] width 128 height 40
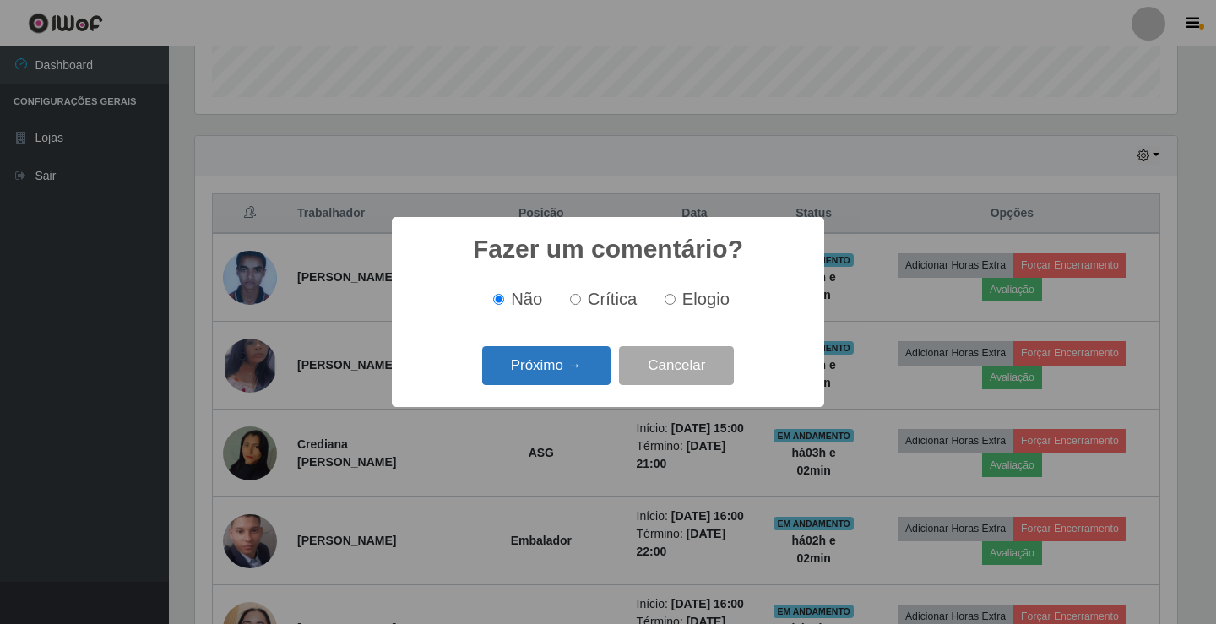
click at [561, 379] on button "Próximo →" at bounding box center [546, 366] width 128 height 40
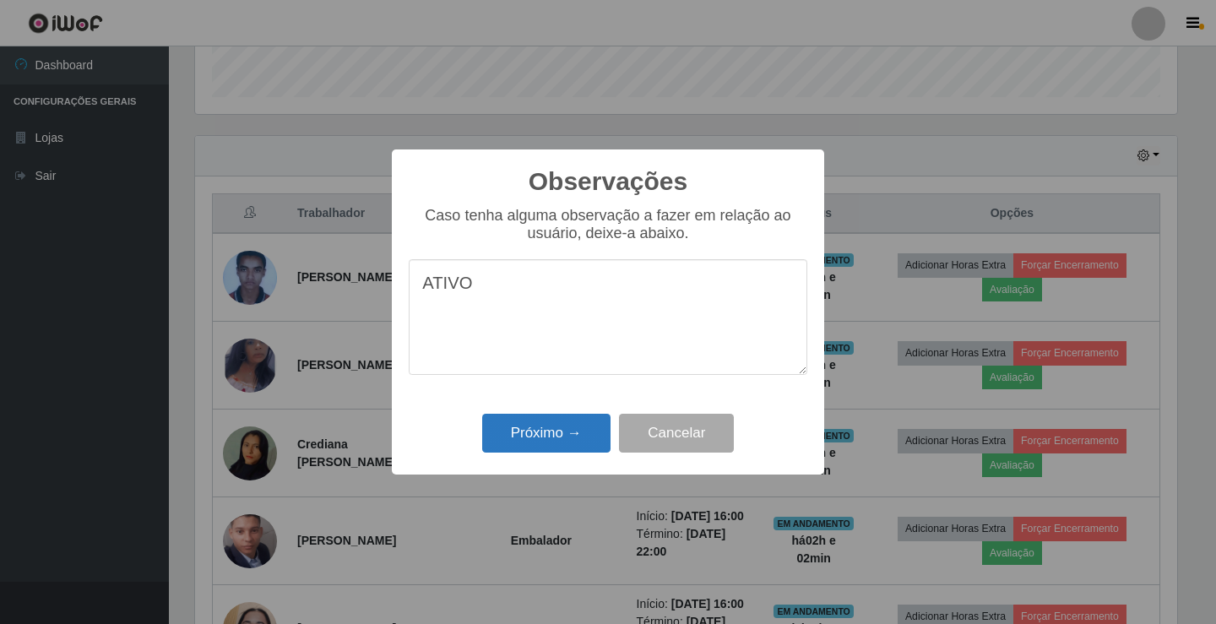
type textarea "ATIVO"
click at [601, 428] on button "Próximo →" at bounding box center [546, 434] width 128 height 40
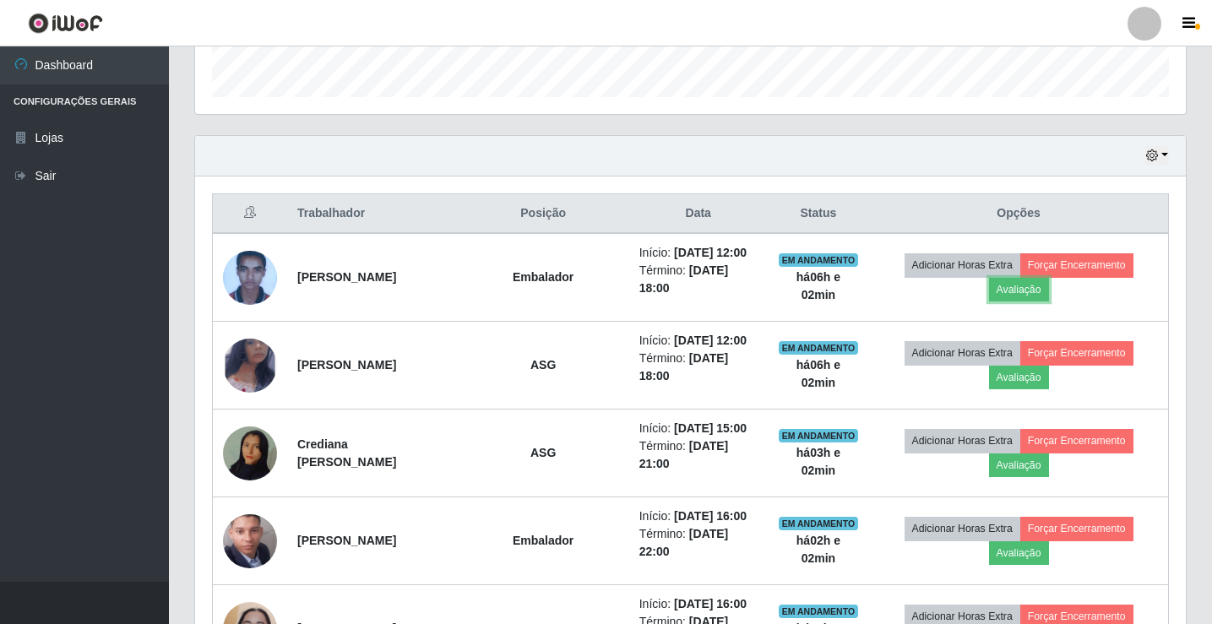
scroll to position [350, 991]
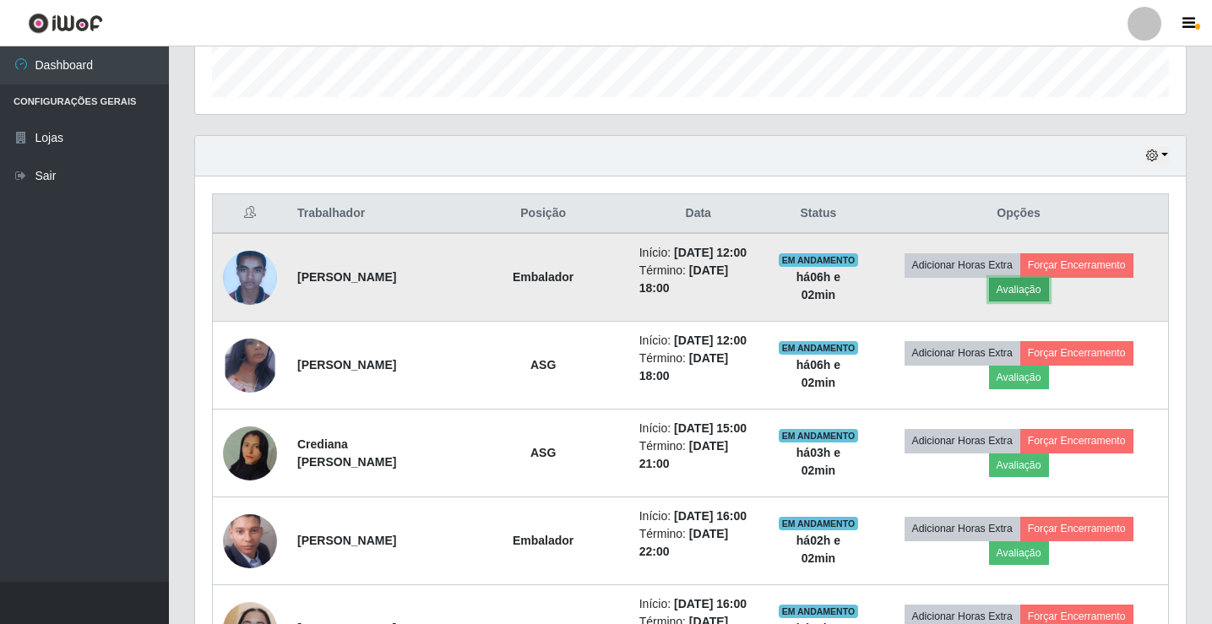
click at [1036, 289] on button "Avaliação" at bounding box center [1019, 290] width 60 height 24
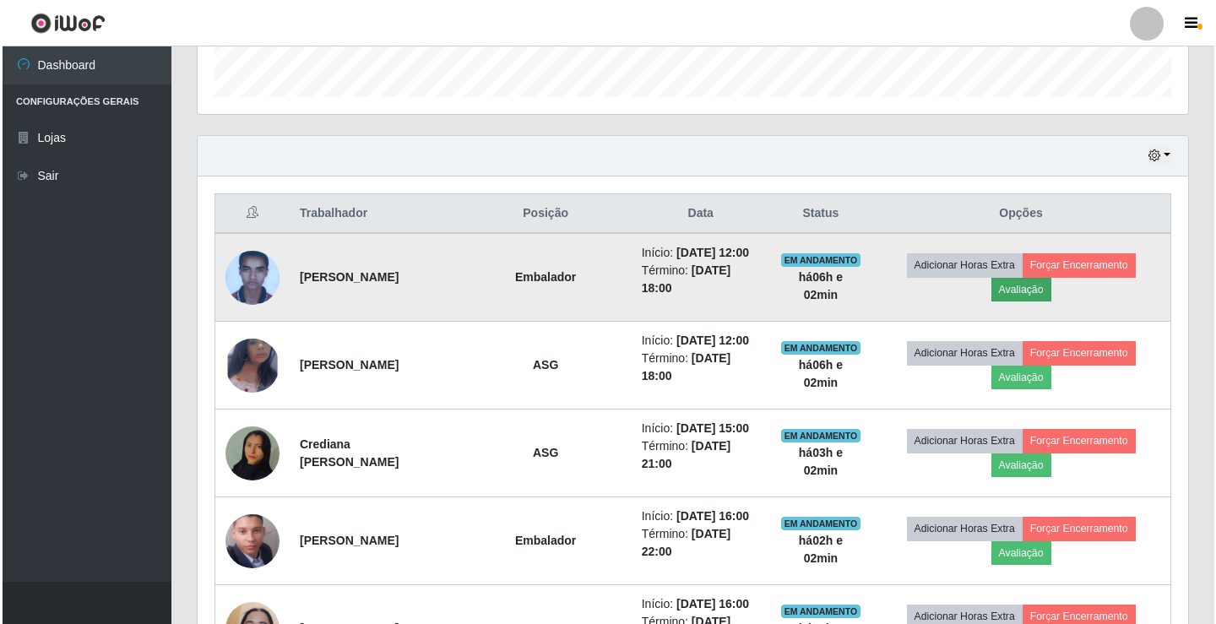
scroll to position [350, 982]
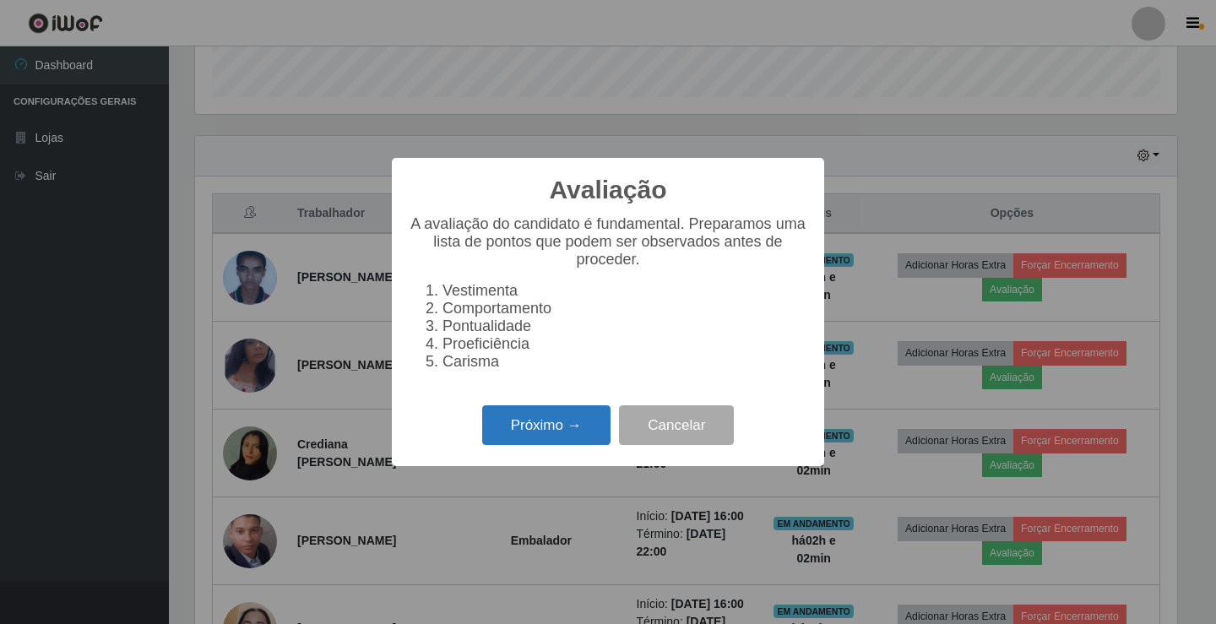
click at [564, 438] on button "Próximo →" at bounding box center [546, 425] width 128 height 40
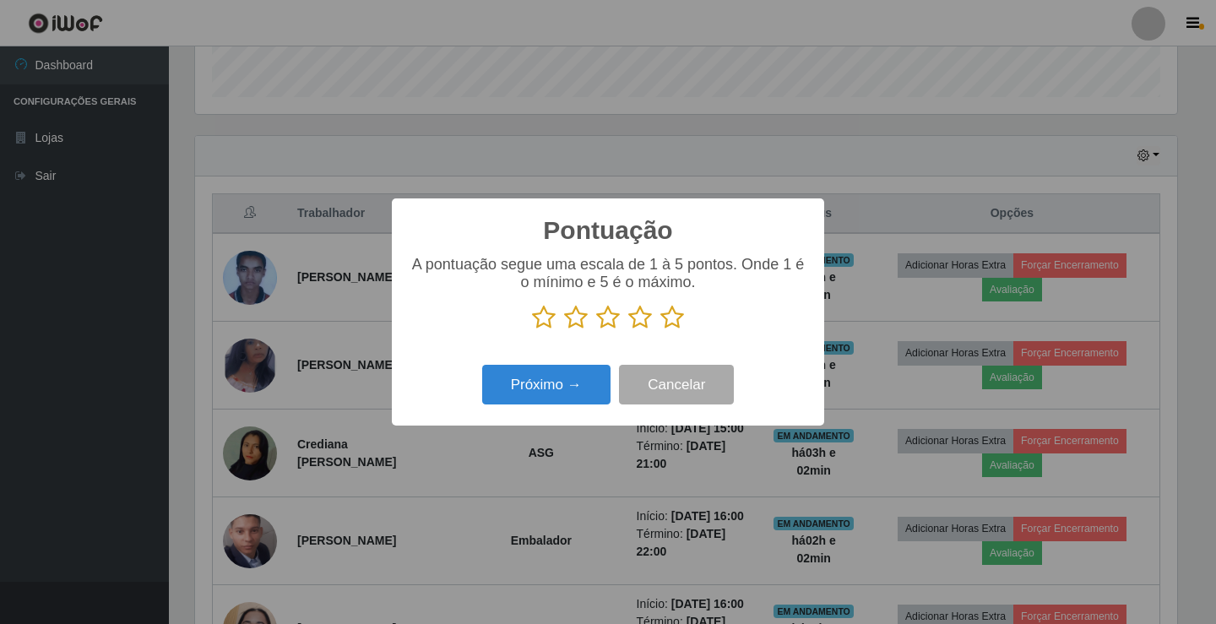
click at [646, 319] on icon at bounding box center [640, 317] width 24 height 25
click at [628, 330] on input "radio" at bounding box center [628, 330] width 0 height 0
click at [579, 389] on button "Próximo →" at bounding box center [546, 385] width 128 height 40
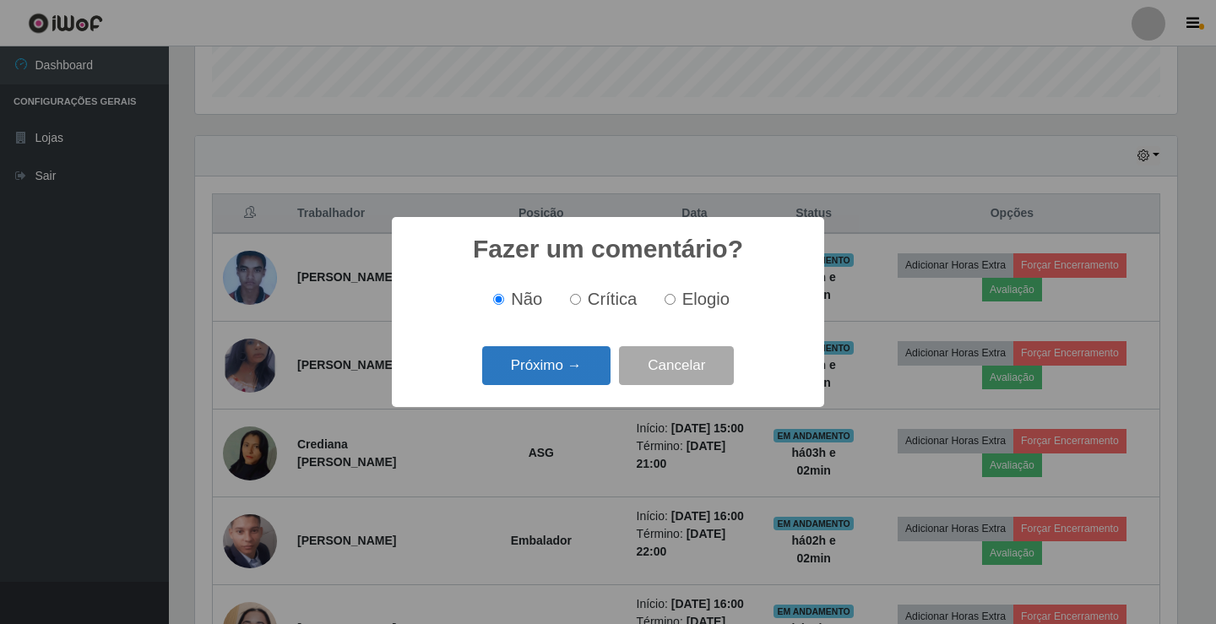
click at [578, 372] on button "Próximo →" at bounding box center [546, 366] width 128 height 40
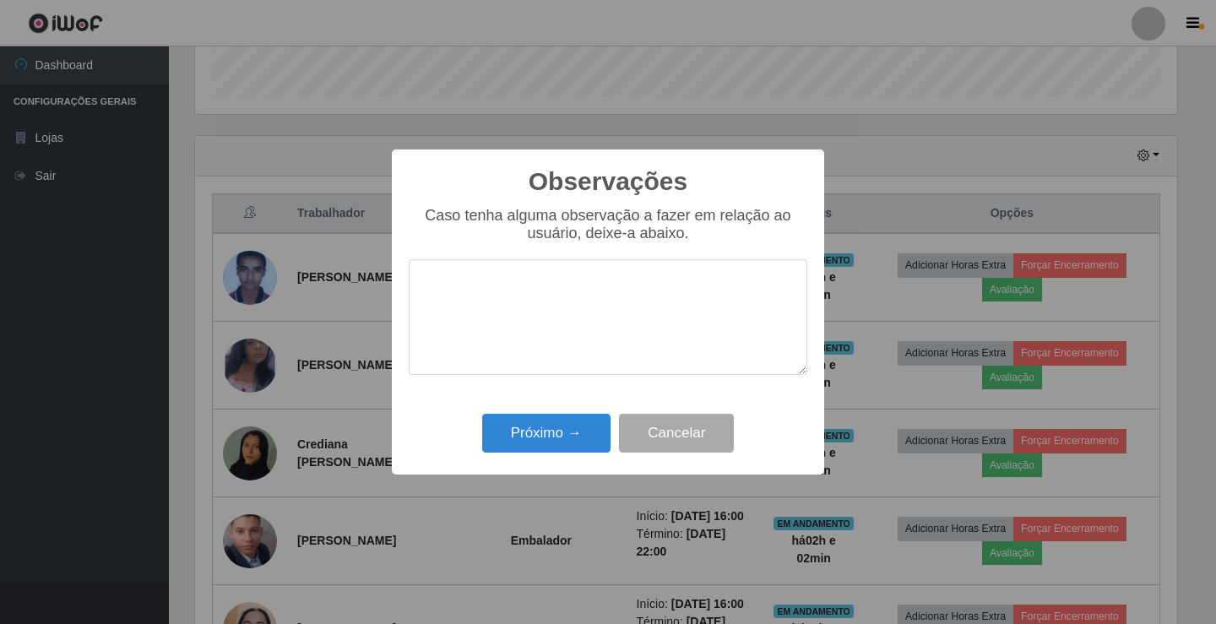
click at [551, 329] on textarea at bounding box center [608, 317] width 399 height 116
type textarea "ATIVO"
click at [564, 429] on button "Próximo →" at bounding box center [546, 434] width 128 height 40
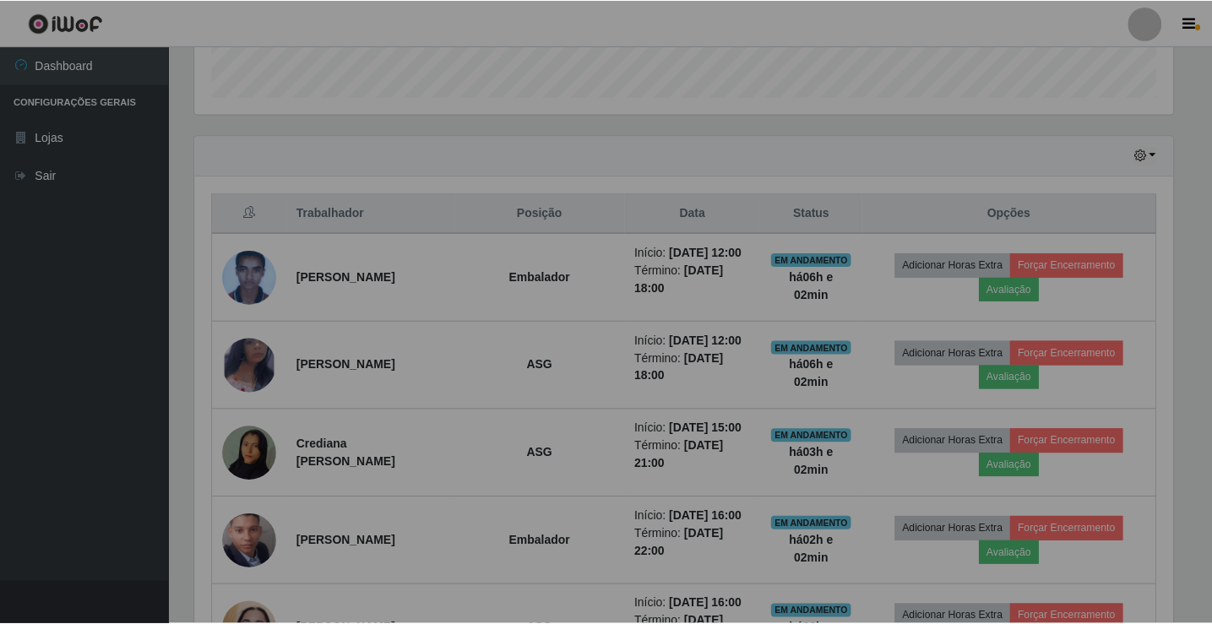
scroll to position [350, 991]
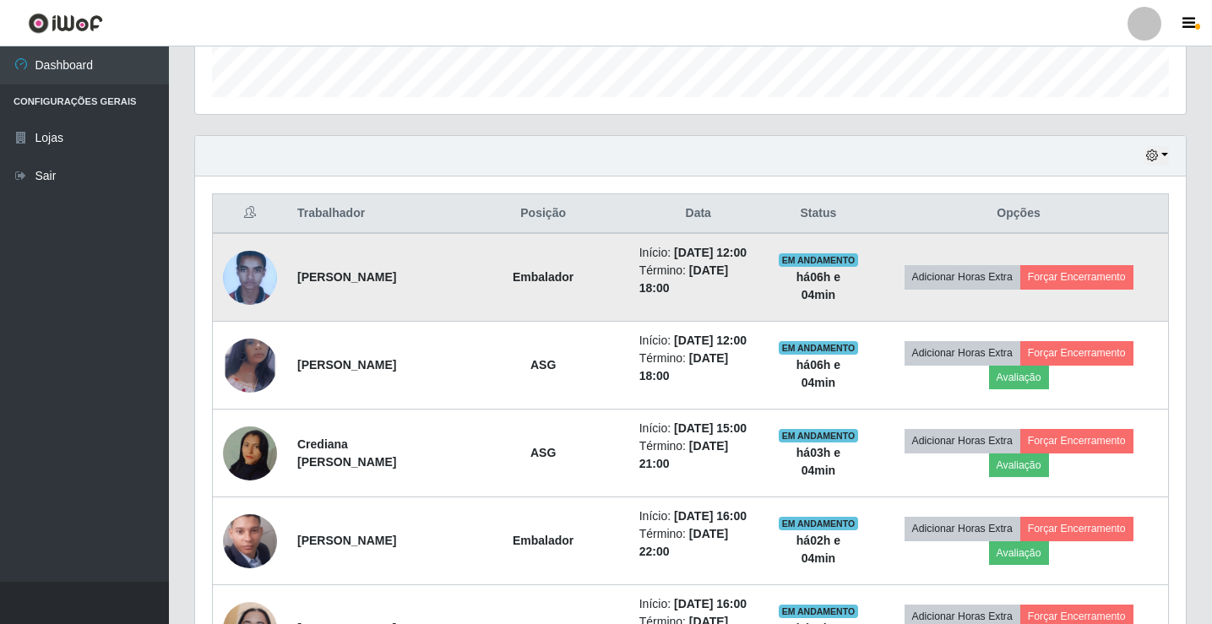
click at [668, 320] on td "Início: 03/09/2025, 12:00 Término: 03/09/2025, 18:00" at bounding box center [698, 277] width 139 height 89
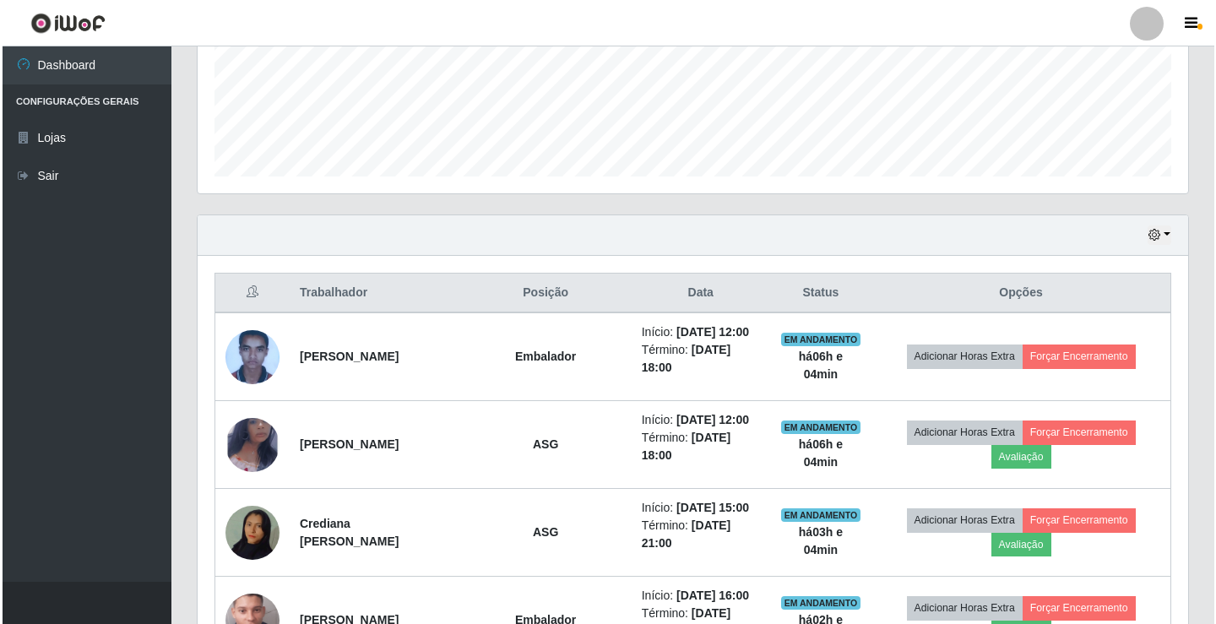
scroll to position [386, 0]
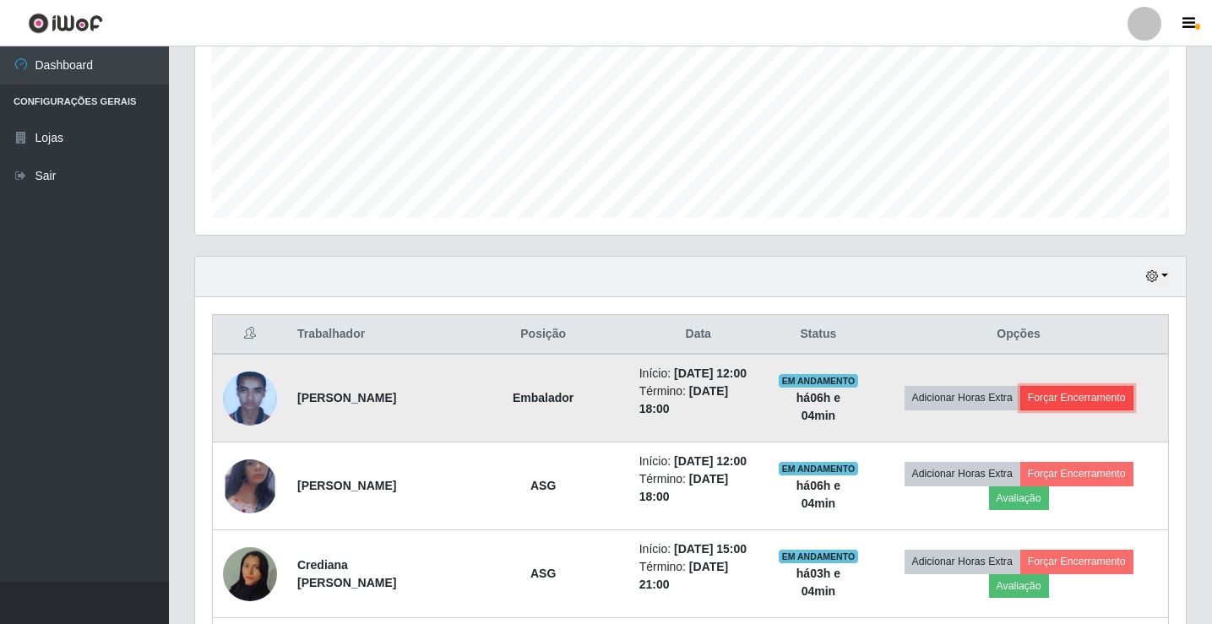
click at [1093, 394] on button "Forçar Encerramento" at bounding box center [1076, 398] width 113 height 24
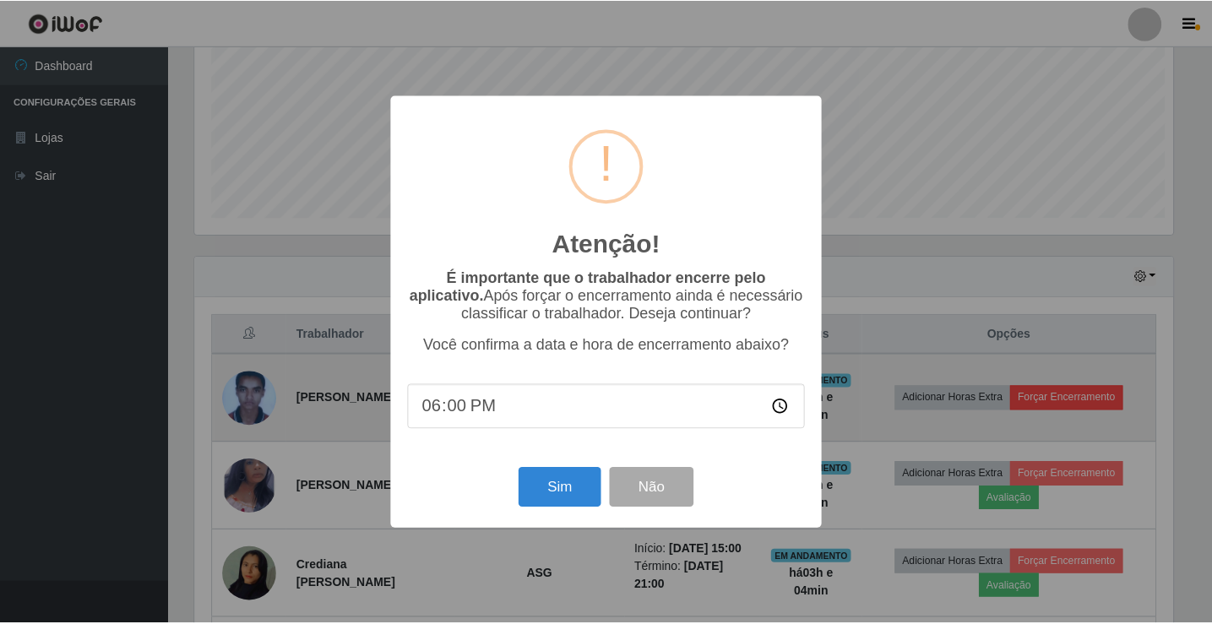
scroll to position [350, 982]
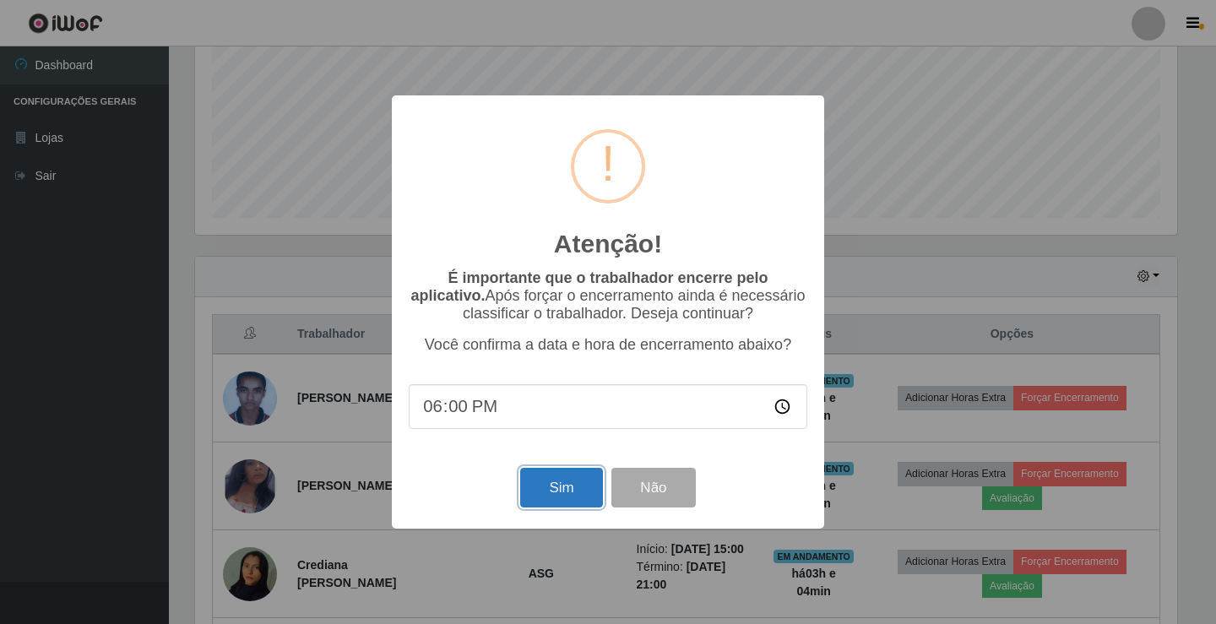
click at [573, 488] on button "Sim" at bounding box center [561, 488] width 82 height 40
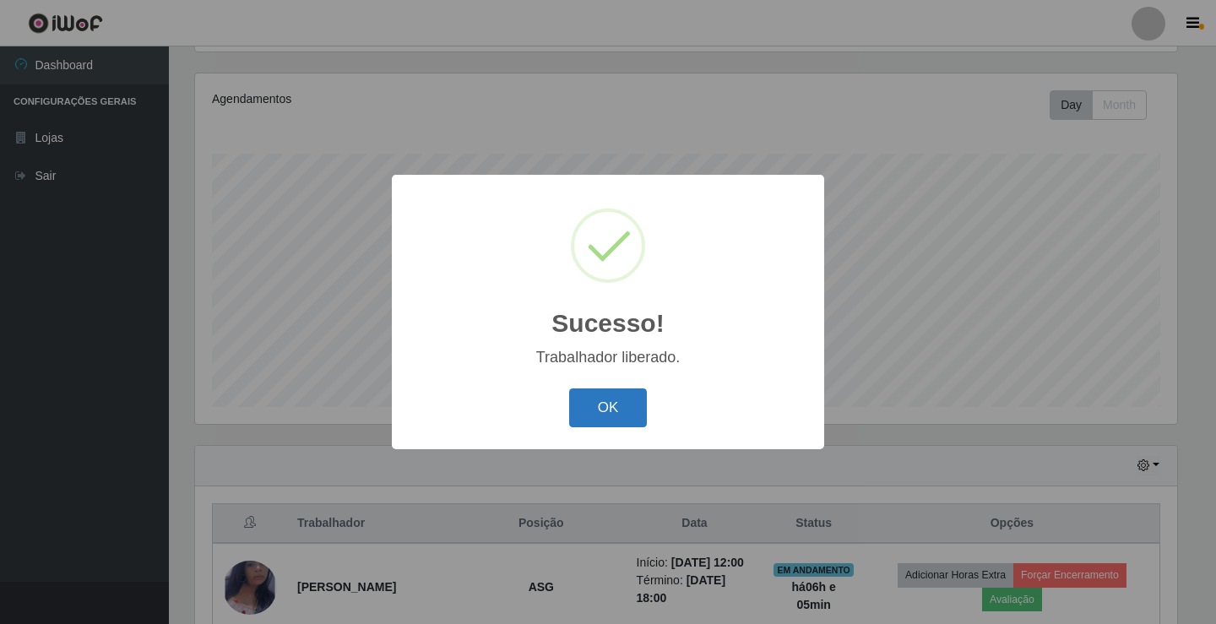
click at [616, 406] on button "OK" at bounding box center [608, 408] width 79 height 40
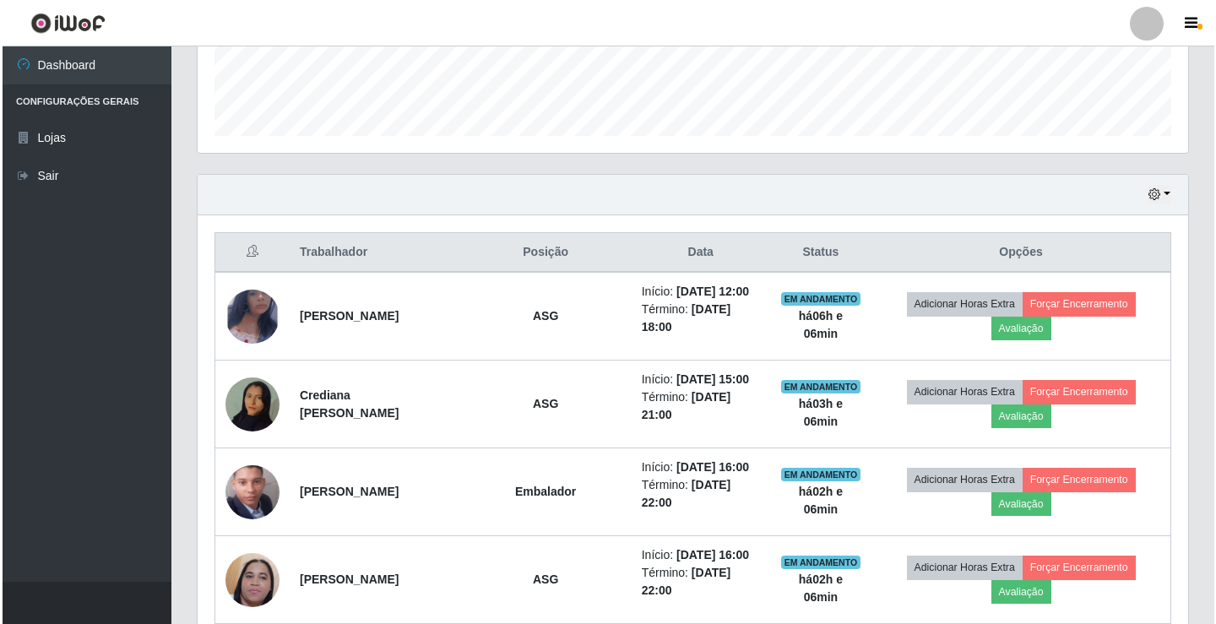
scroll to position [467, 0]
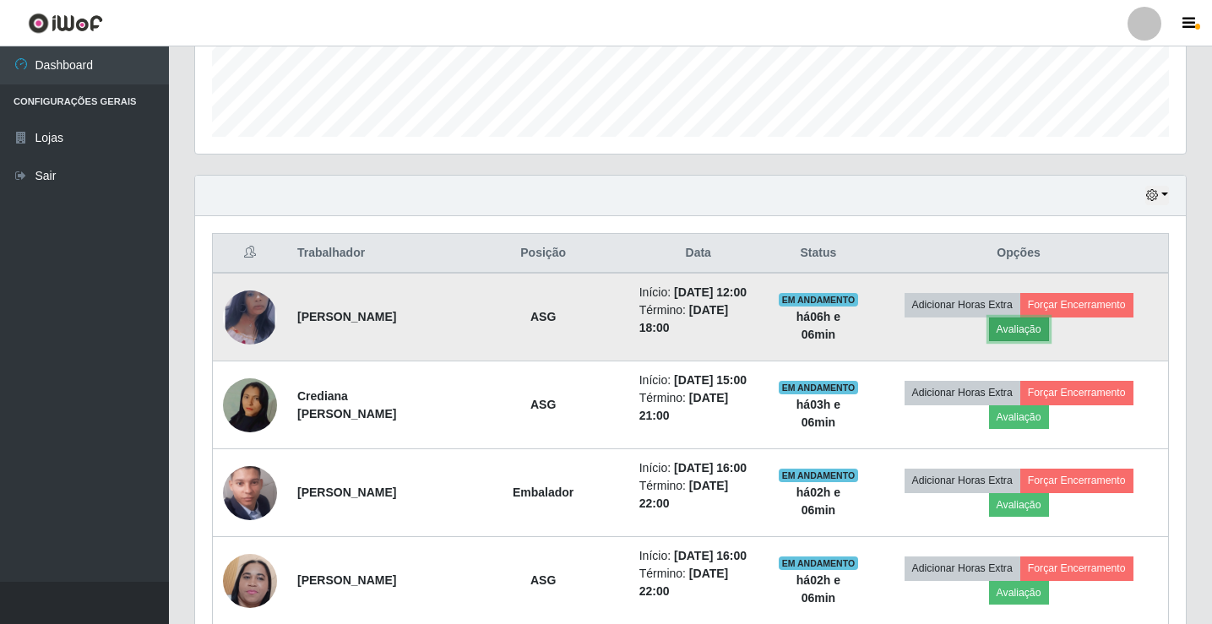
click at [1037, 326] on button "Avaliação" at bounding box center [1019, 330] width 60 height 24
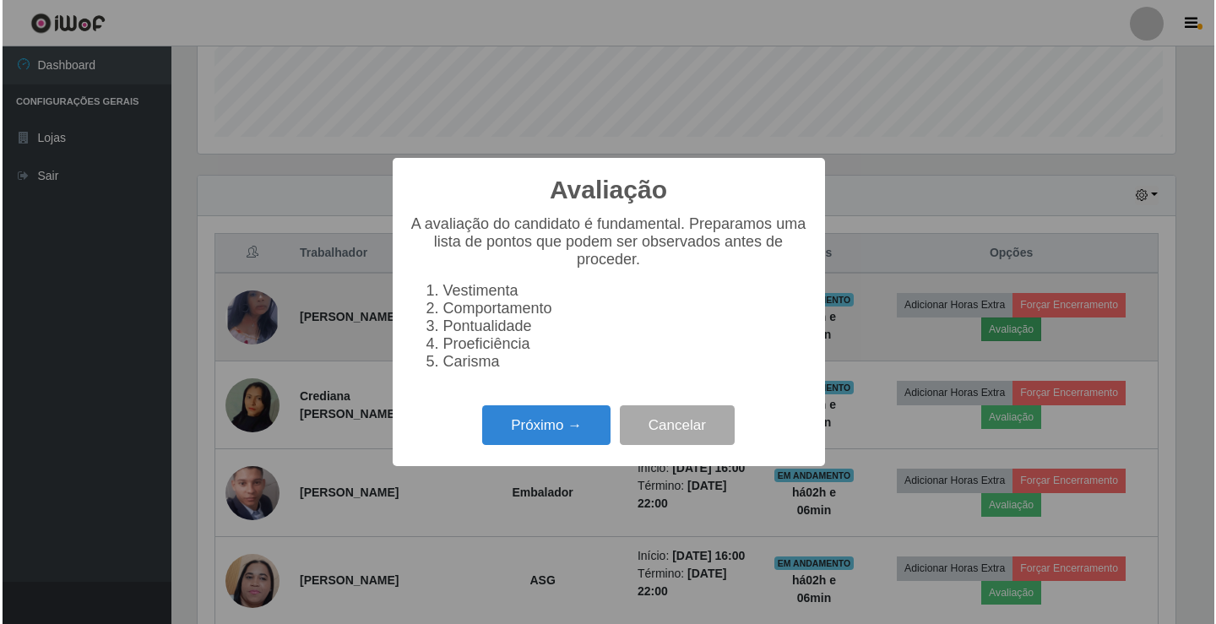
scroll to position [350, 982]
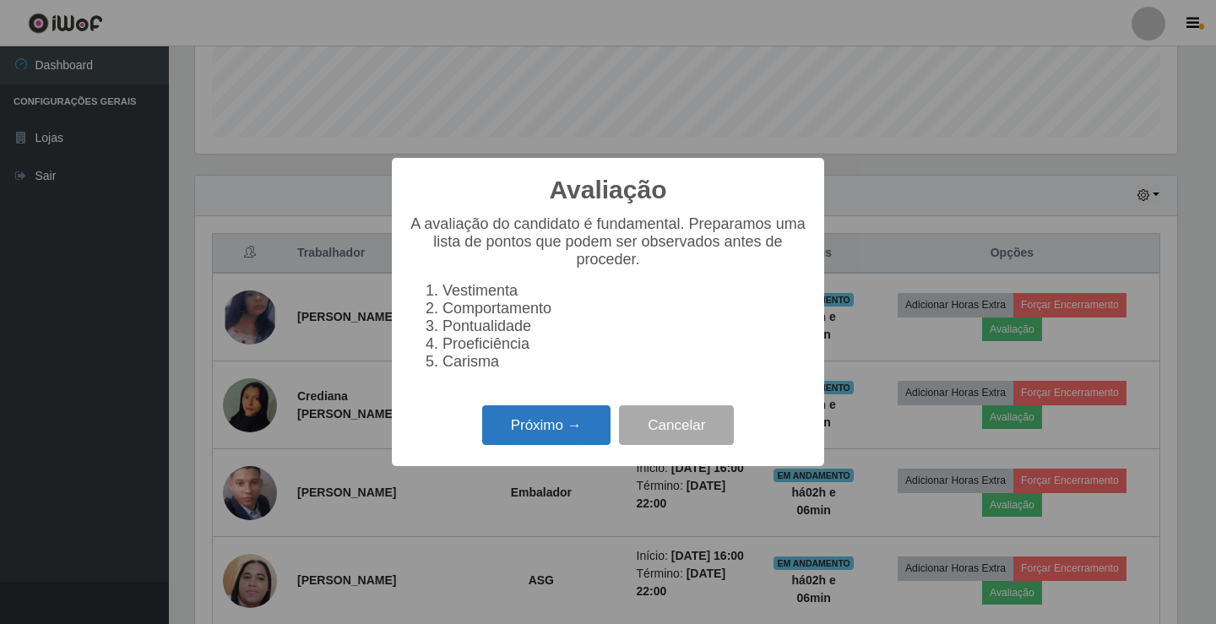
click at [527, 437] on button "Próximo →" at bounding box center [546, 425] width 128 height 40
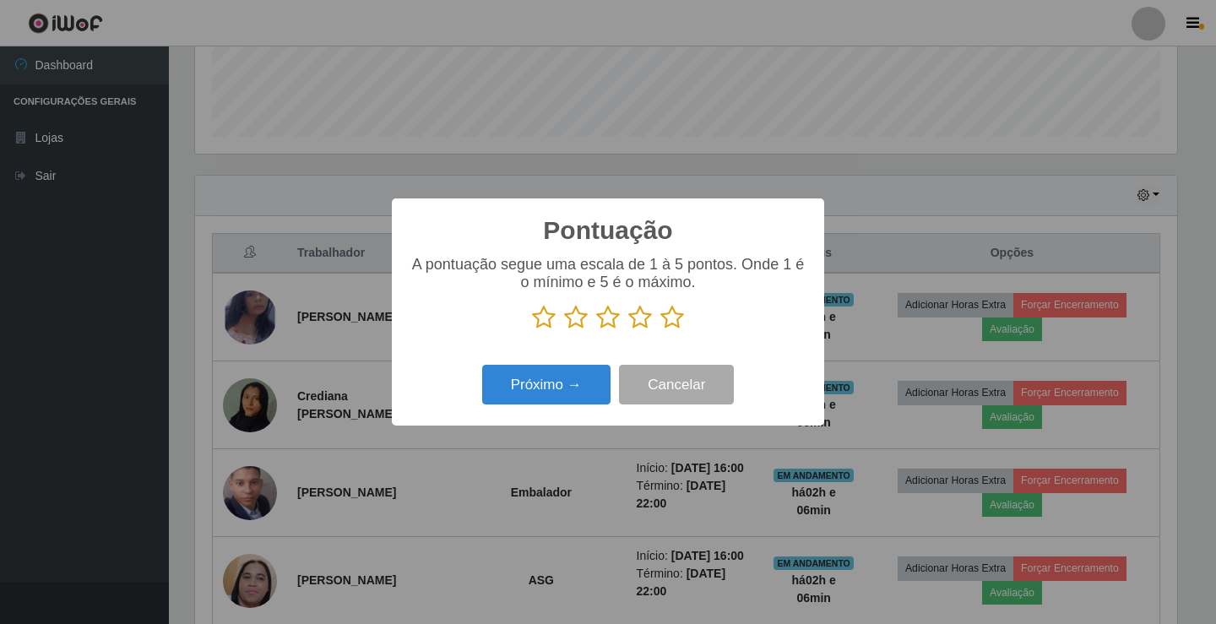
scroll to position [844168, 843536]
click at [642, 318] on icon at bounding box center [640, 317] width 24 height 25
click at [628, 330] on input "radio" at bounding box center [628, 330] width 0 height 0
click at [578, 383] on button "Próximo →" at bounding box center [546, 385] width 128 height 40
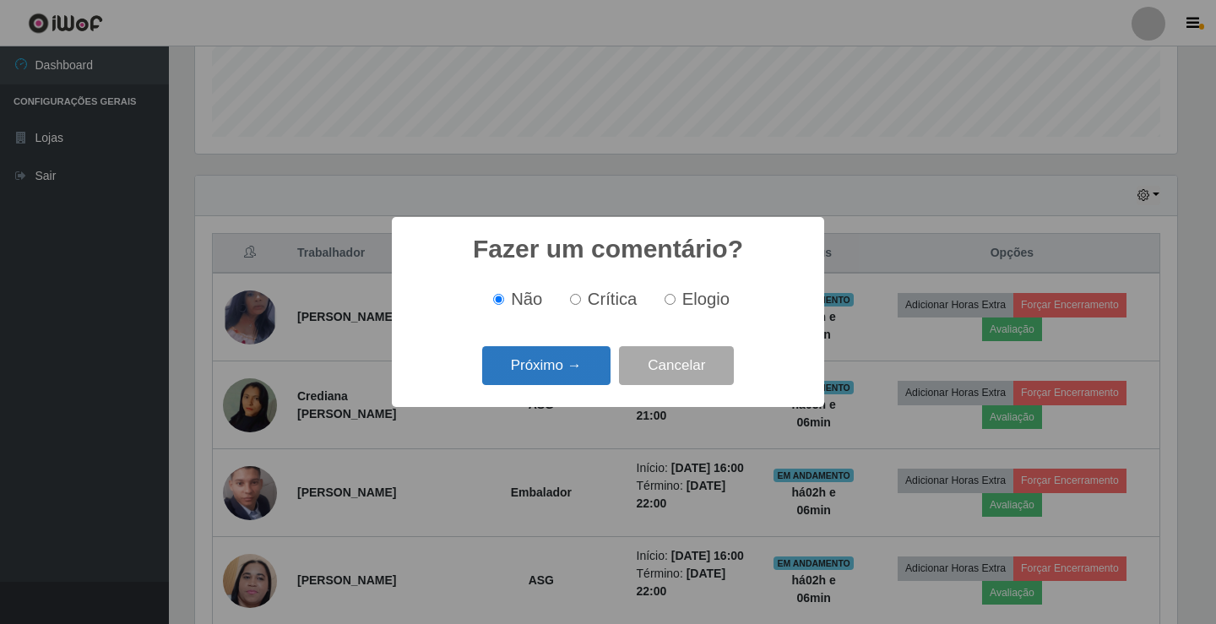
click at [570, 354] on button "Próximo →" at bounding box center [546, 366] width 128 height 40
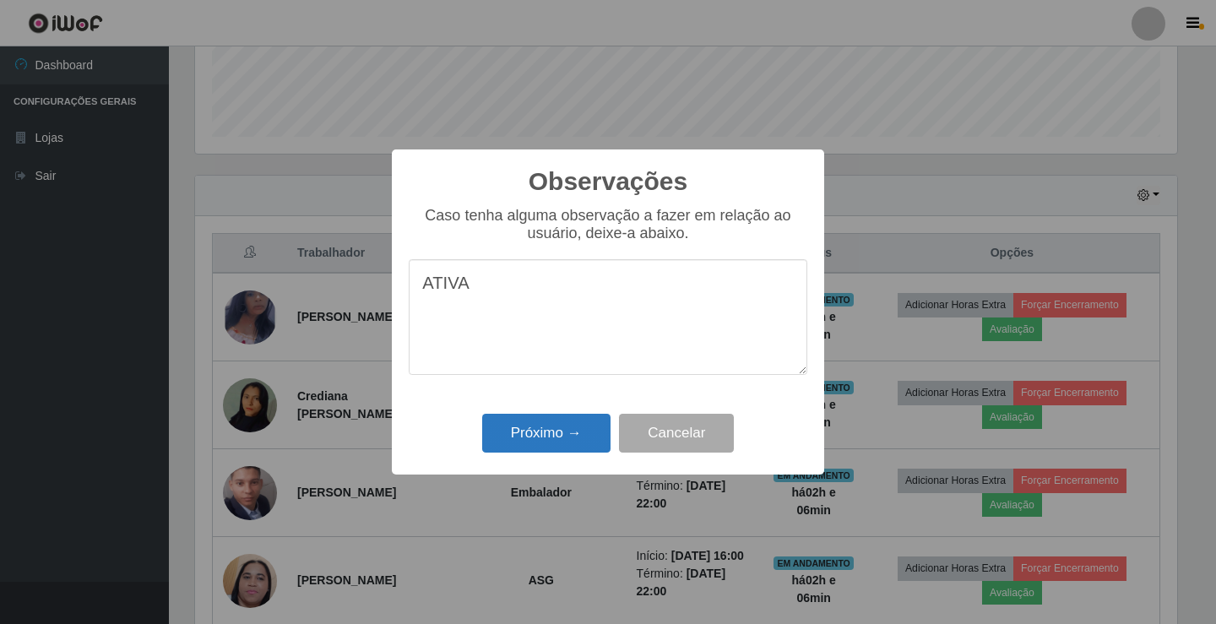
type textarea "ATIVA"
click at [538, 443] on button "Próximo →" at bounding box center [546, 434] width 128 height 40
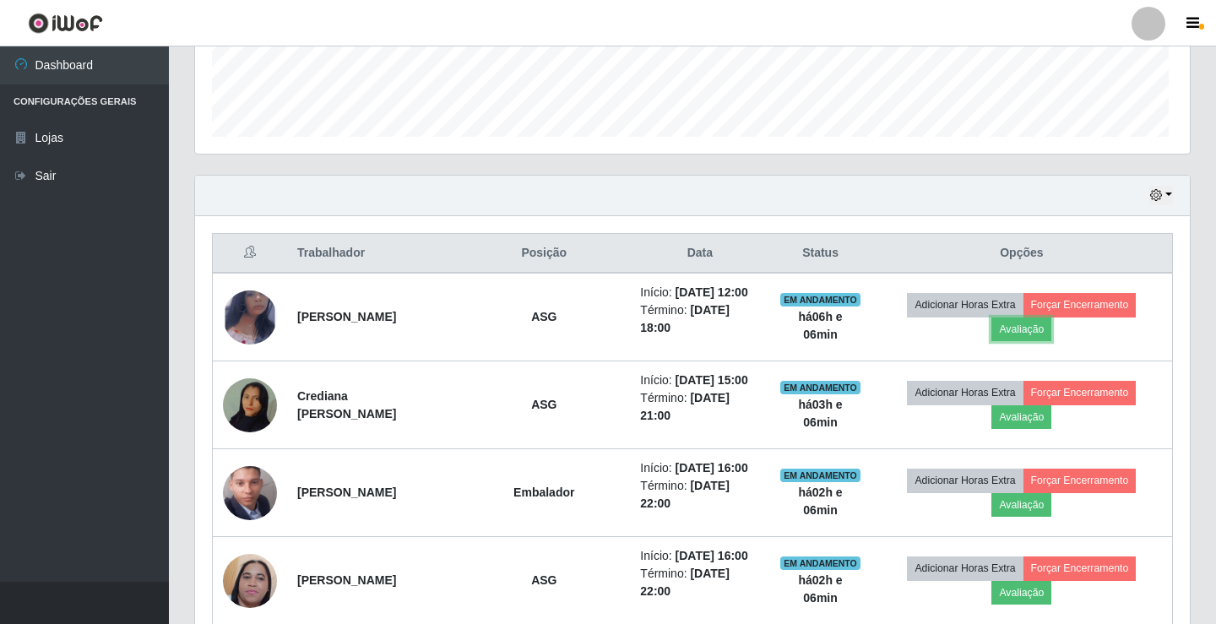
scroll to position [350, 991]
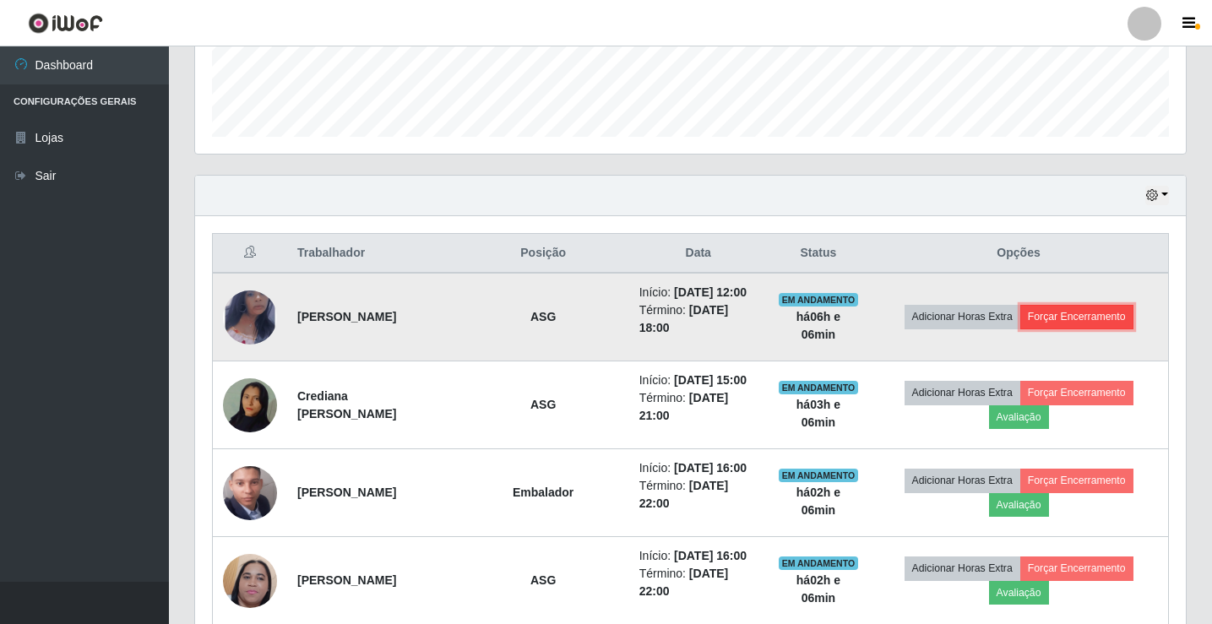
click at [1056, 310] on button "Forçar Encerramento" at bounding box center [1076, 317] width 113 height 24
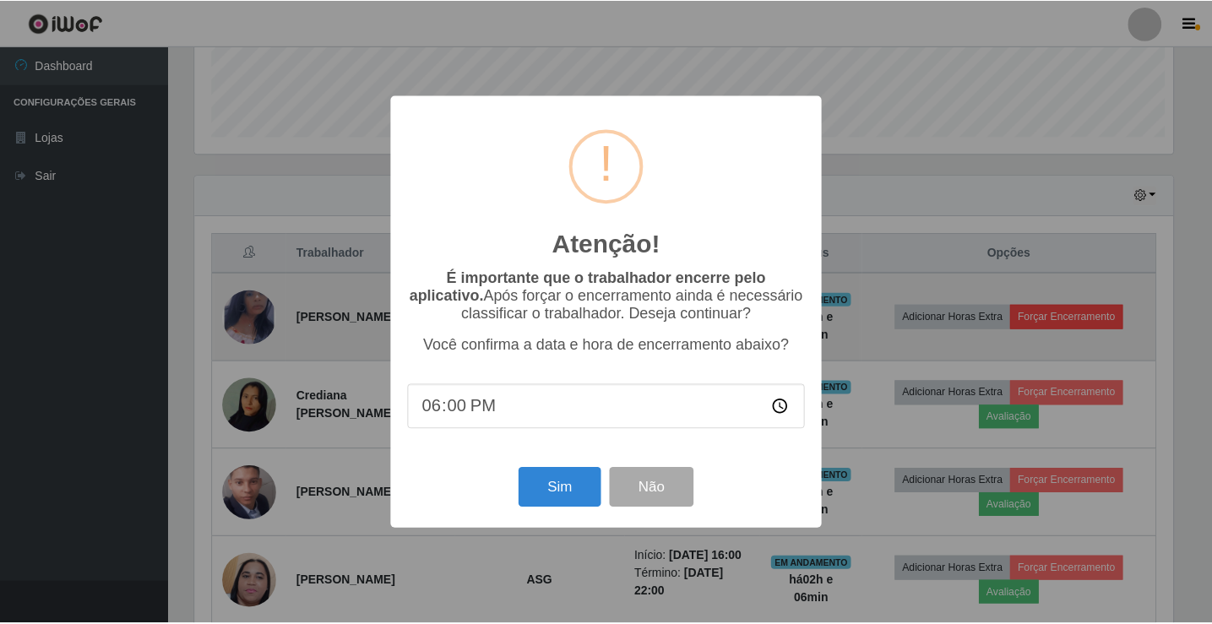
scroll to position [350, 982]
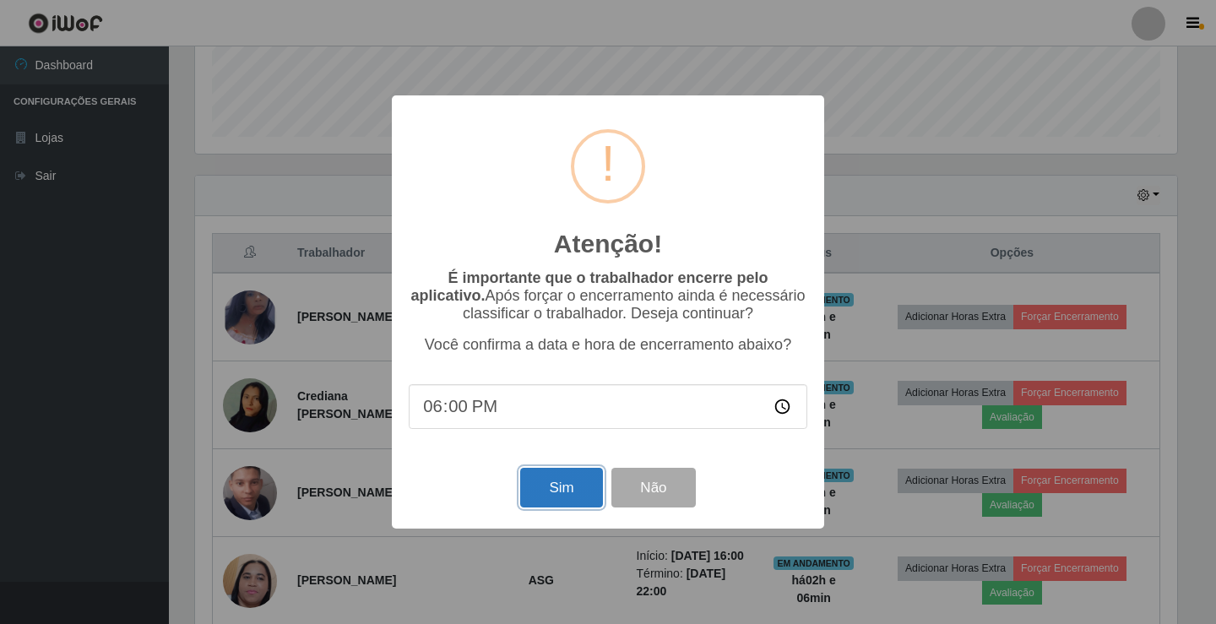
click at [557, 484] on button "Sim" at bounding box center [561, 488] width 82 height 40
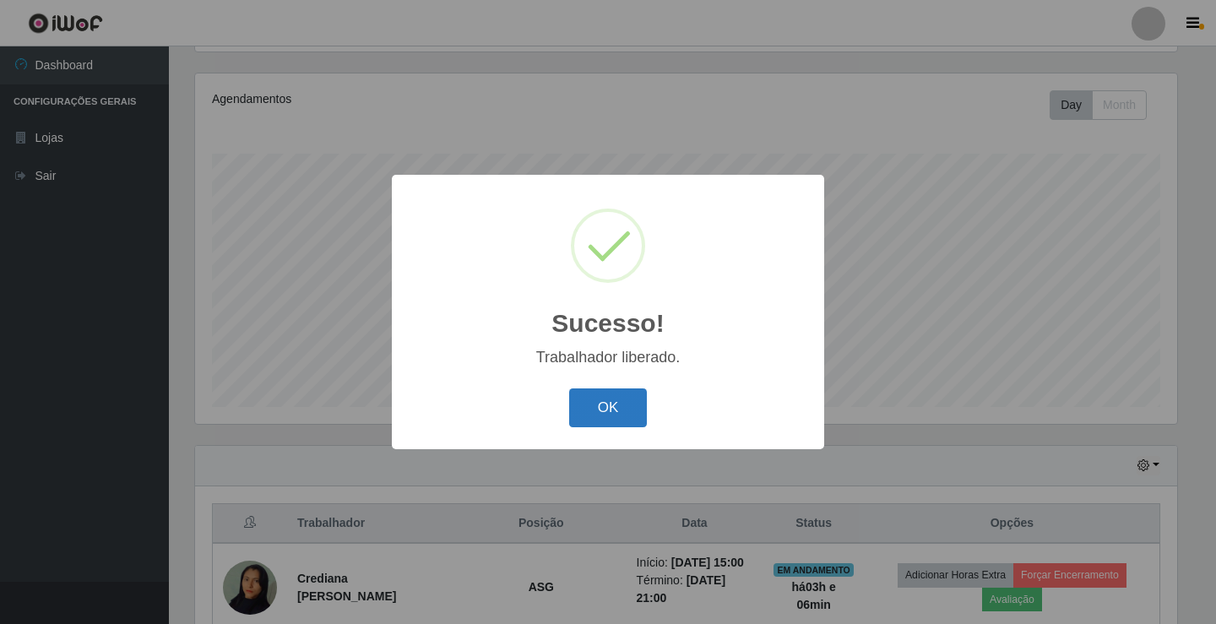
click at [602, 418] on button "OK" at bounding box center [608, 408] width 79 height 40
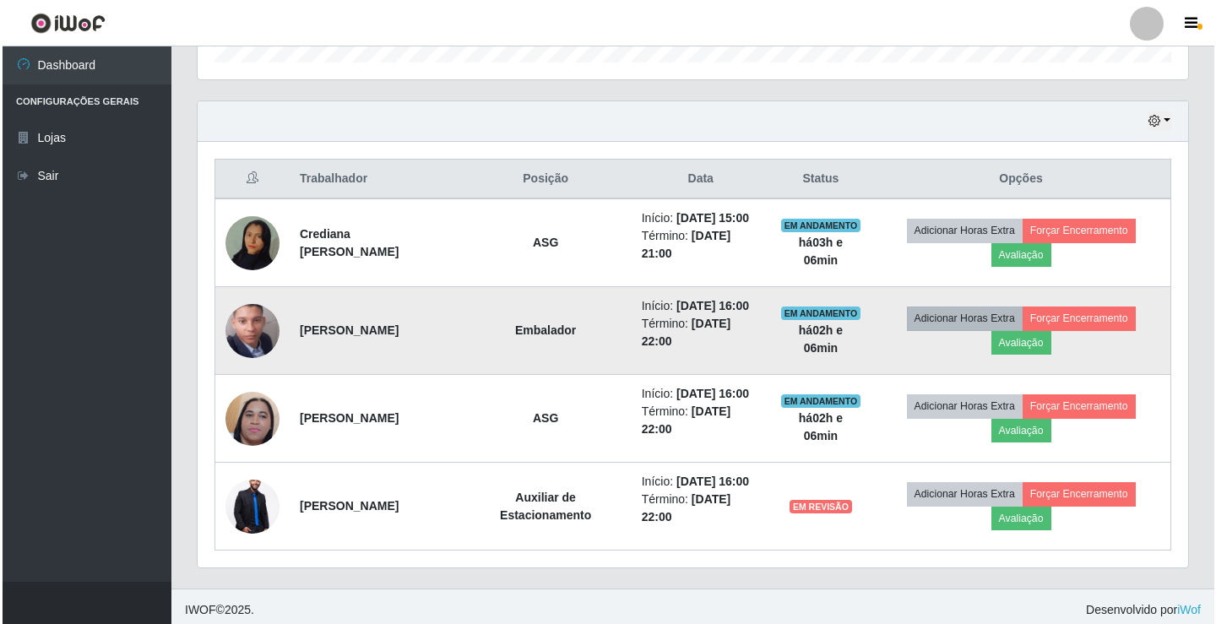
scroll to position [548, 0]
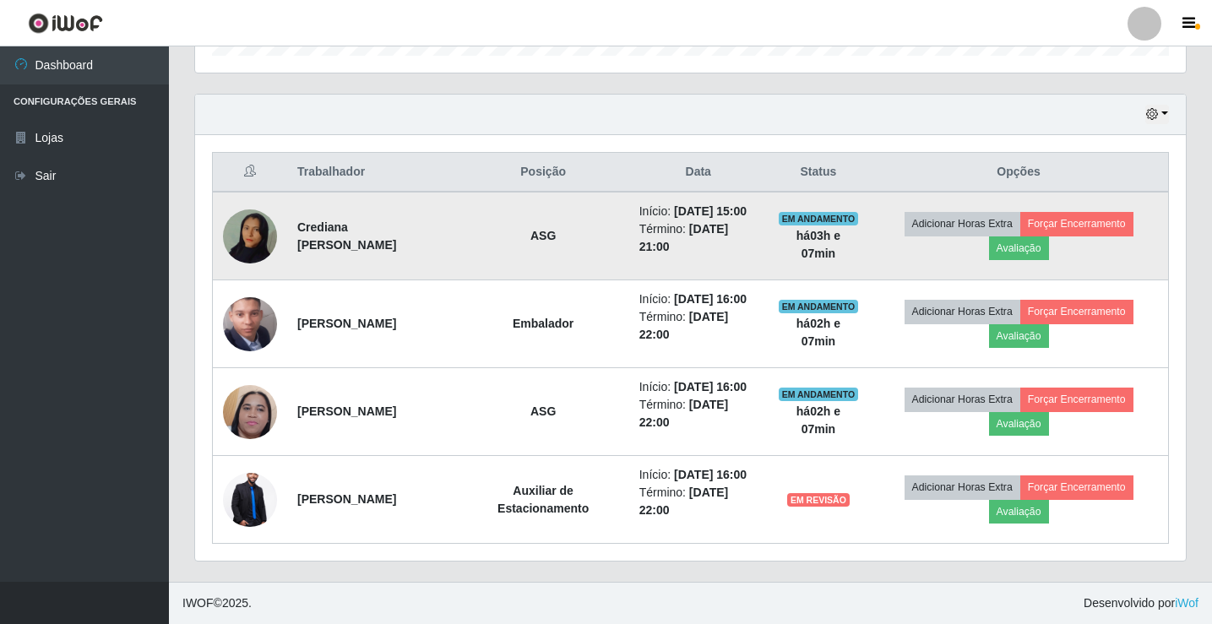
click at [231, 240] on img at bounding box center [250, 236] width 54 height 96
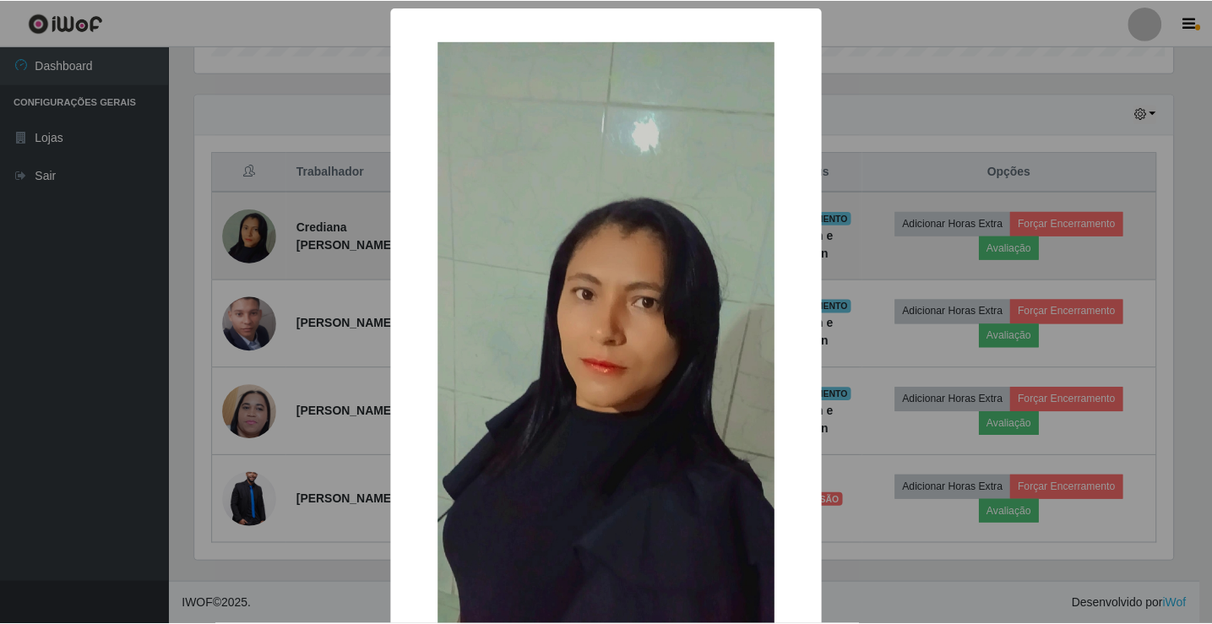
scroll to position [350, 982]
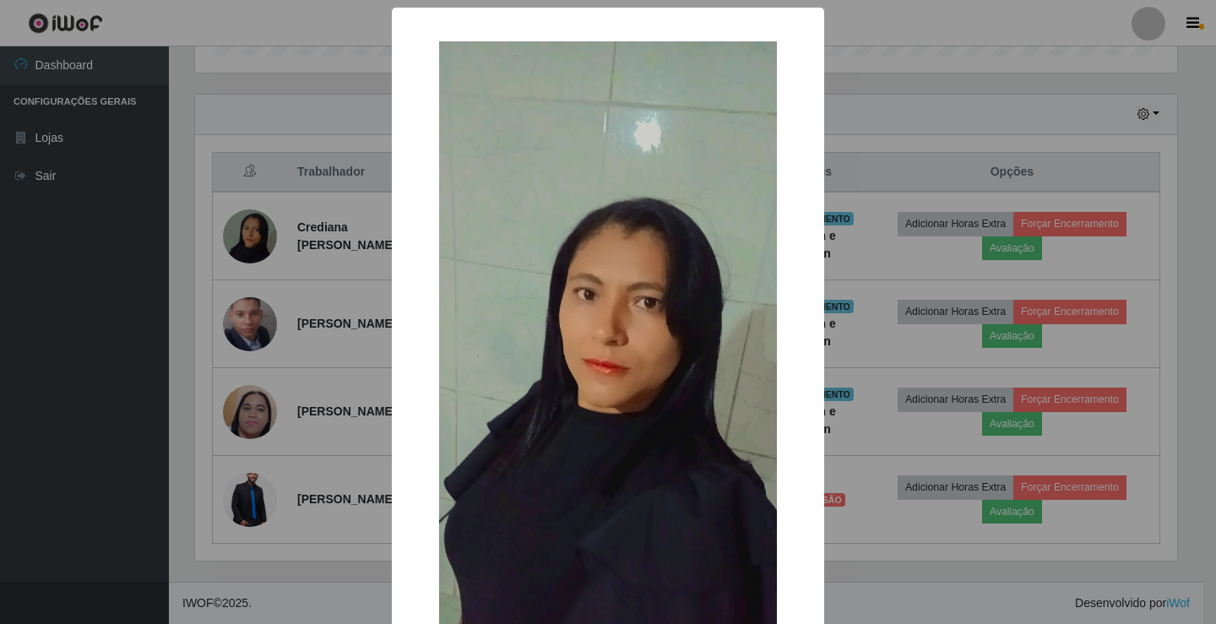
click at [572, 469] on img at bounding box center [608, 341] width 338 height 600
click at [241, 423] on div "× OK Cancel" at bounding box center [608, 312] width 1216 height 624
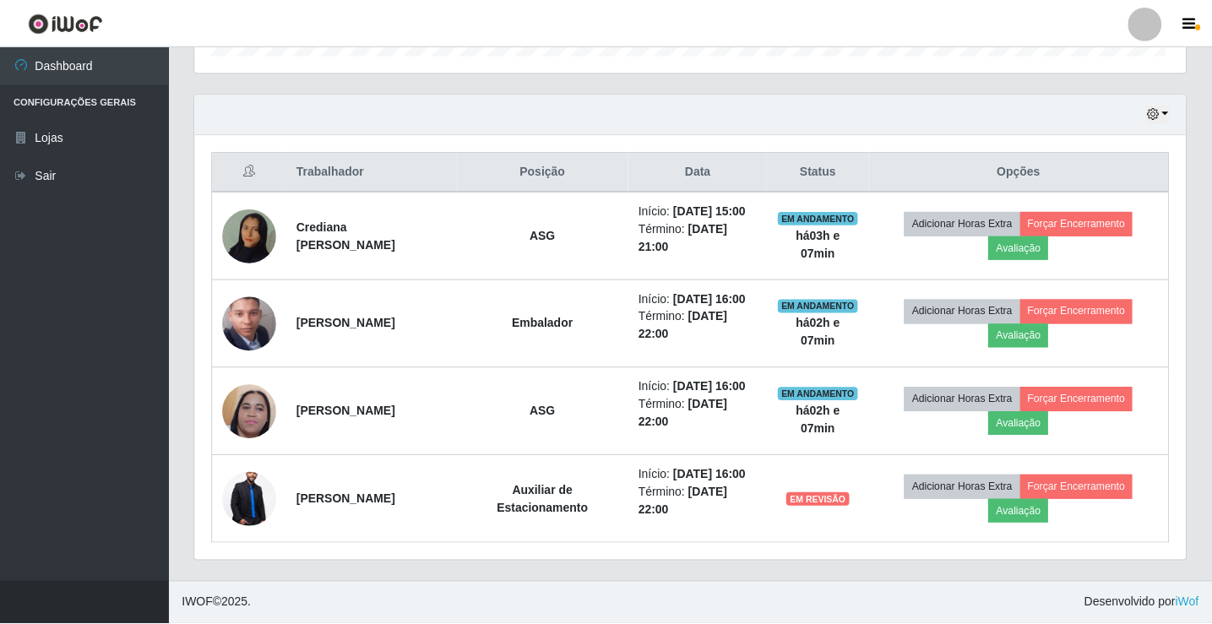
scroll to position [350, 991]
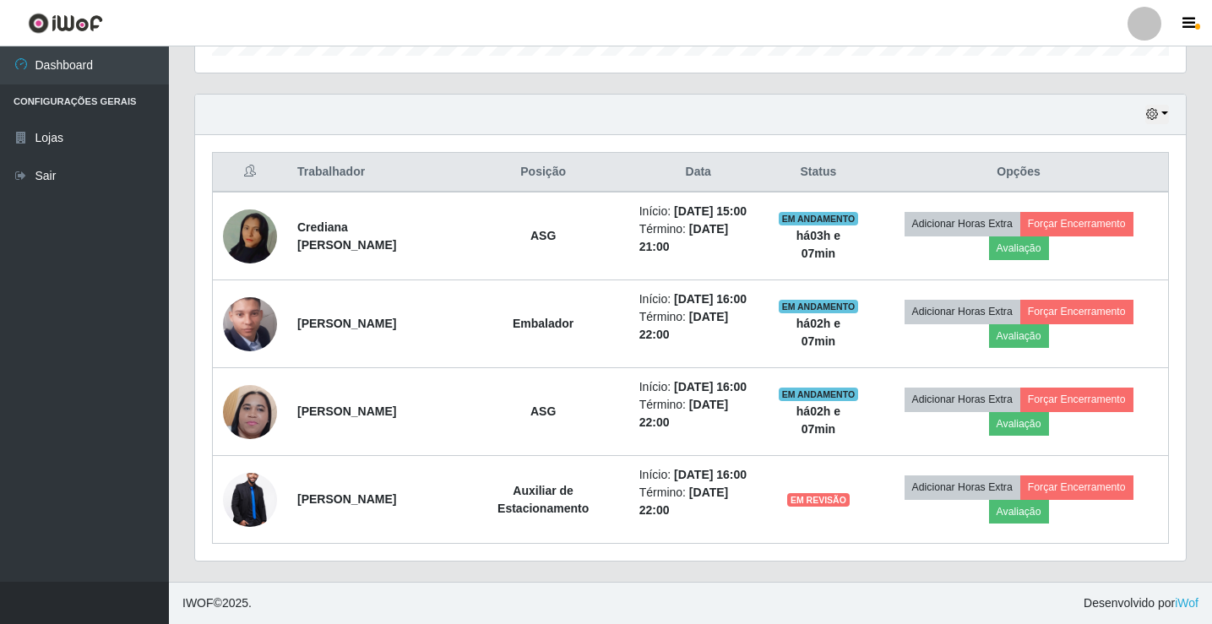
click at [241, 423] on img at bounding box center [250, 411] width 54 height 120
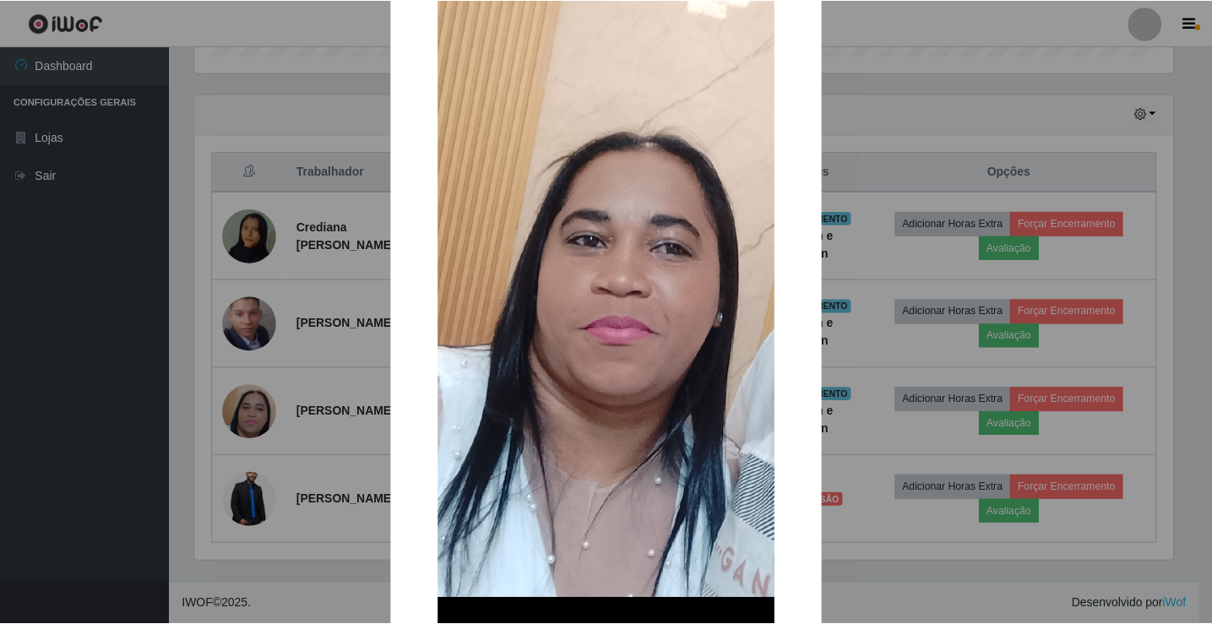
scroll to position [169, 0]
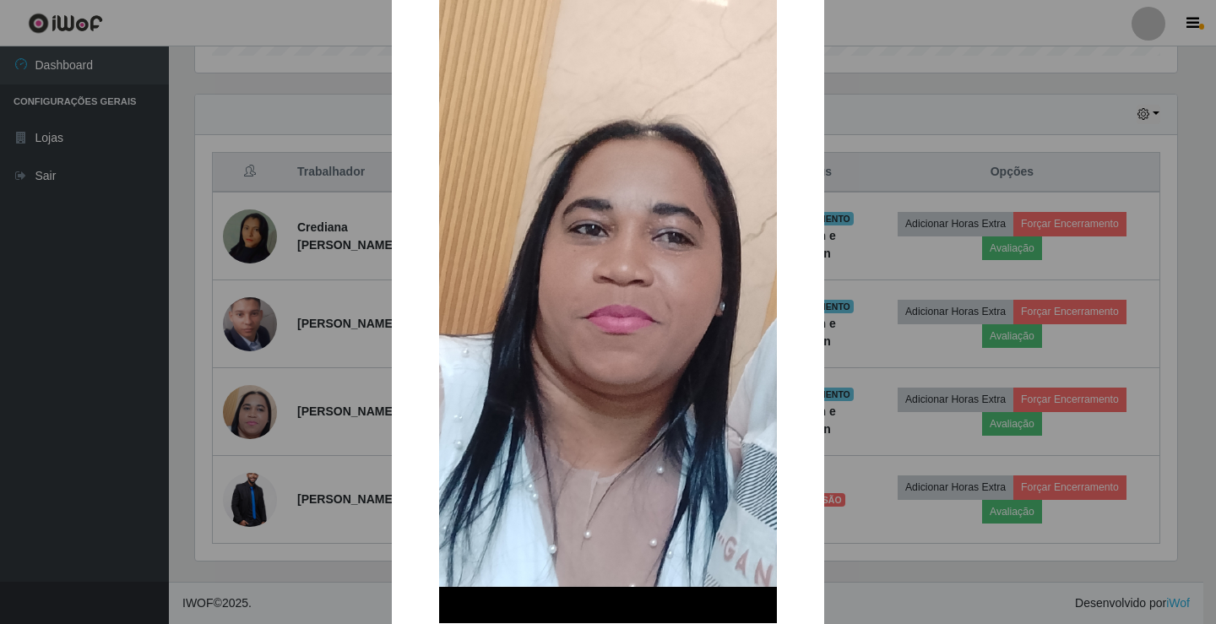
click at [236, 412] on div "× OK Cancel" at bounding box center [608, 312] width 1216 height 624
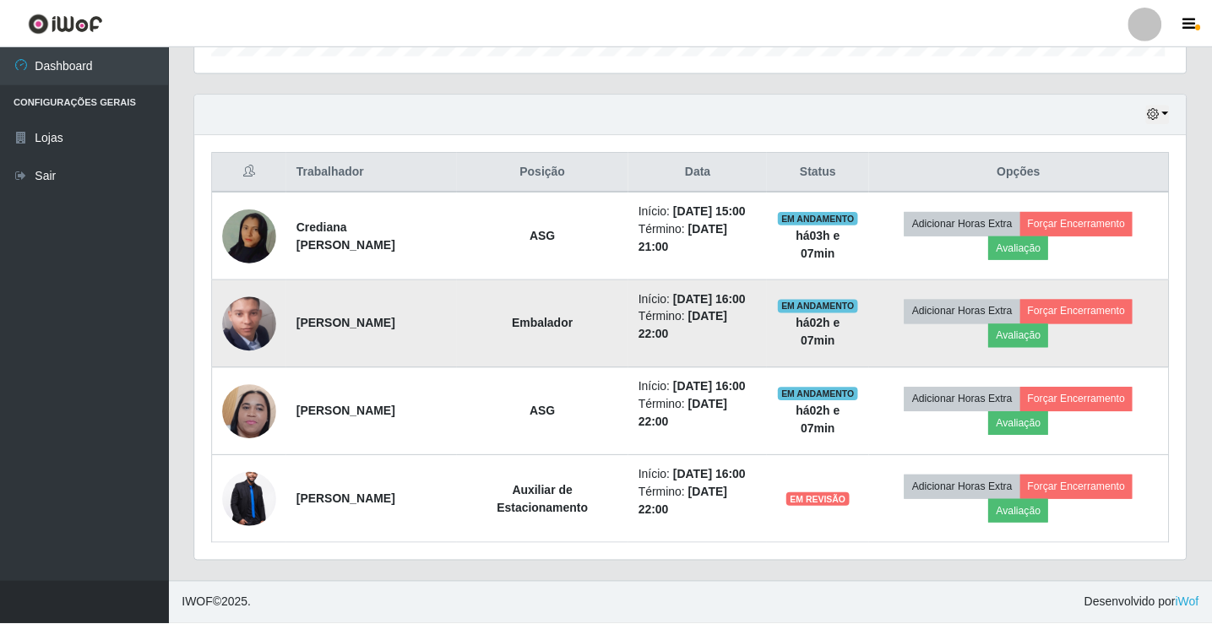
scroll to position [350, 991]
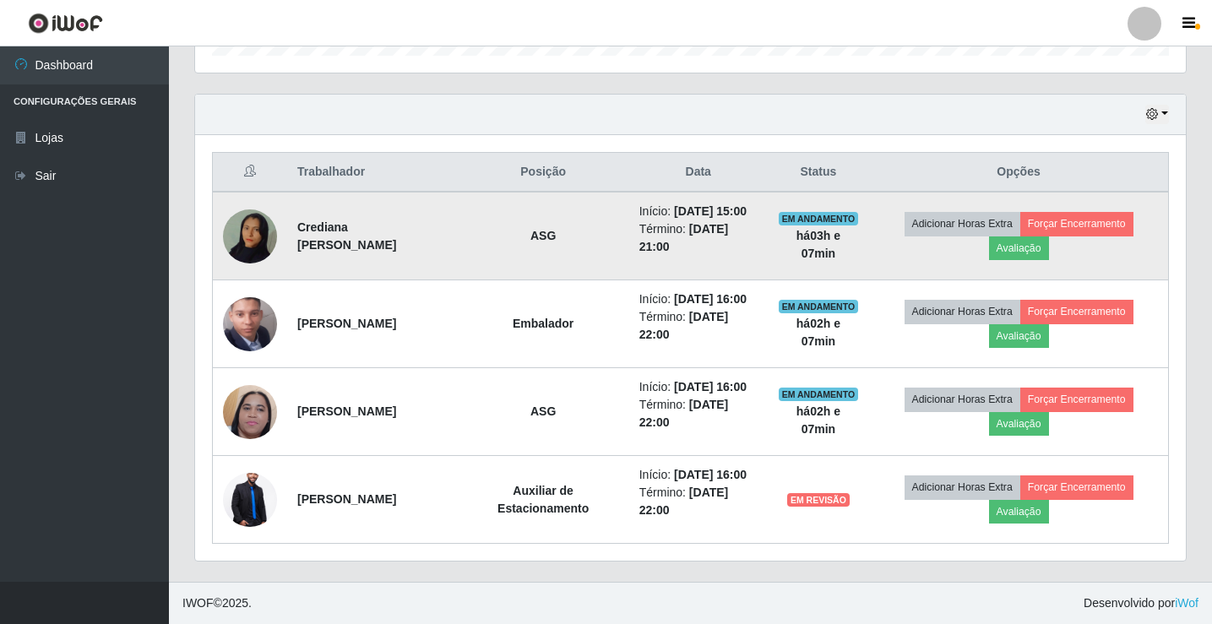
click at [232, 230] on img at bounding box center [250, 236] width 54 height 96
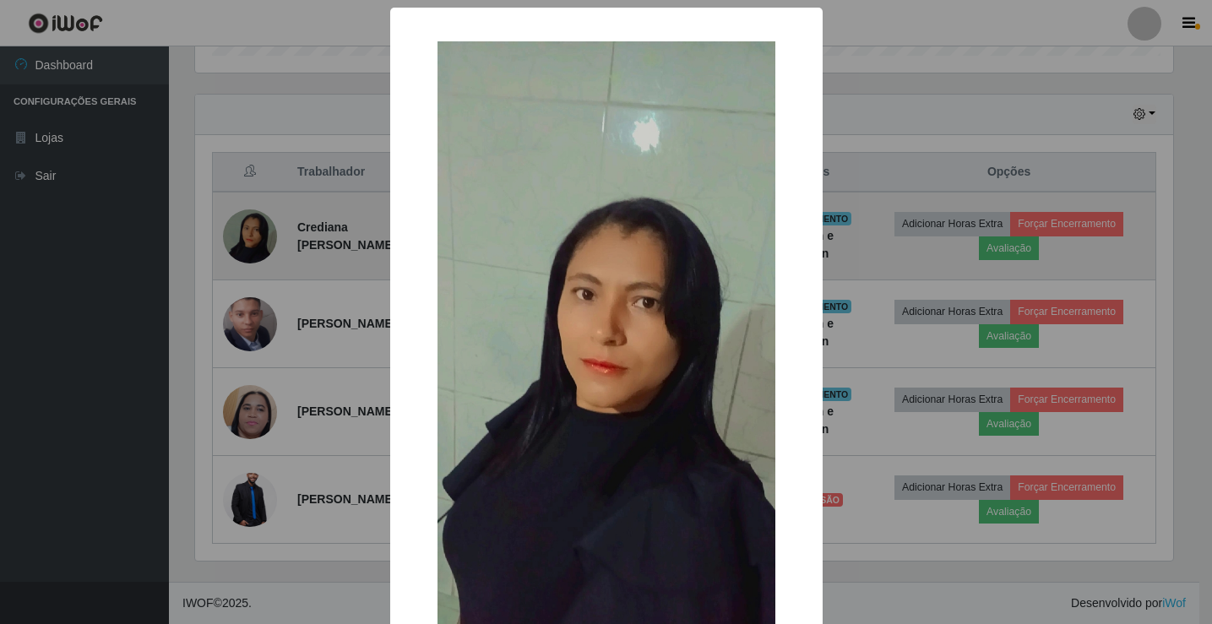
scroll to position [350, 982]
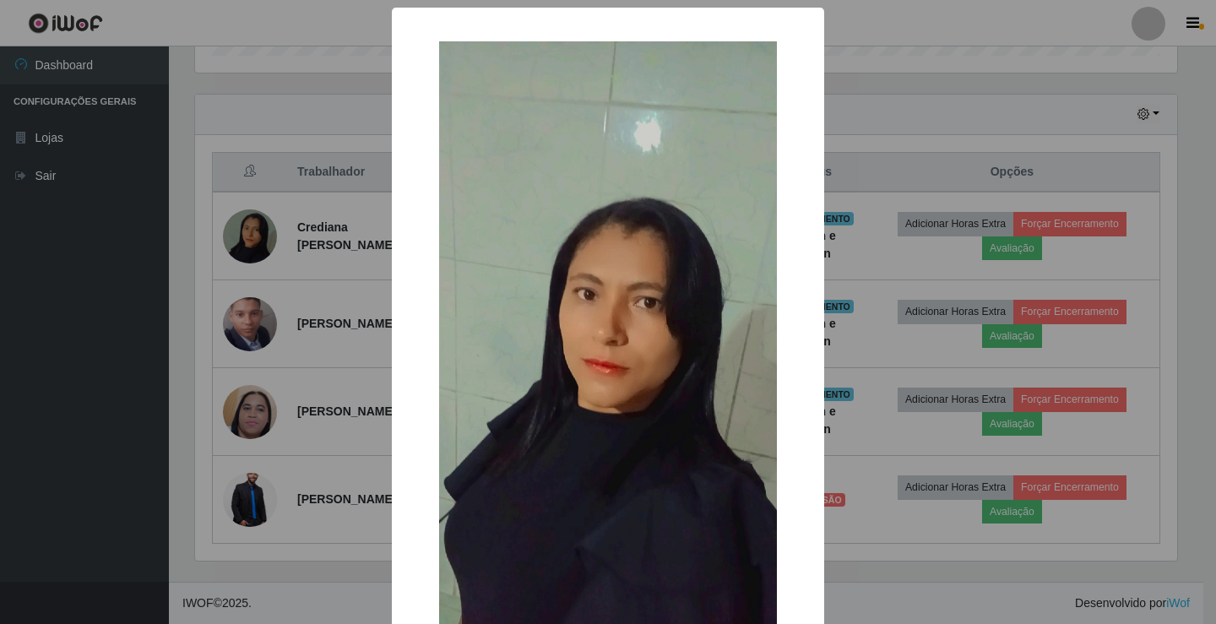
click at [611, 380] on img at bounding box center [608, 341] width 338 height 600
click at [557, 422] on img at bounding box center [608, 341] width 338 height 600
click at [238, 415] on div "× OK Cancel" at bounding box center [608, 312] width 1216 height 624
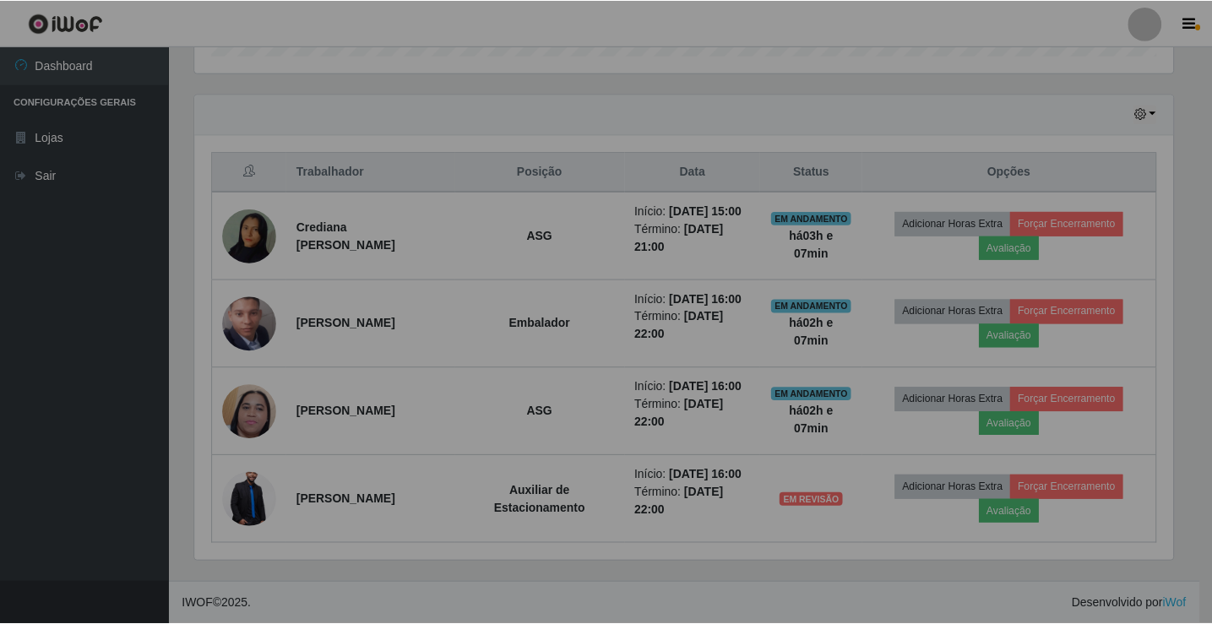
scroll to position [350, 991]
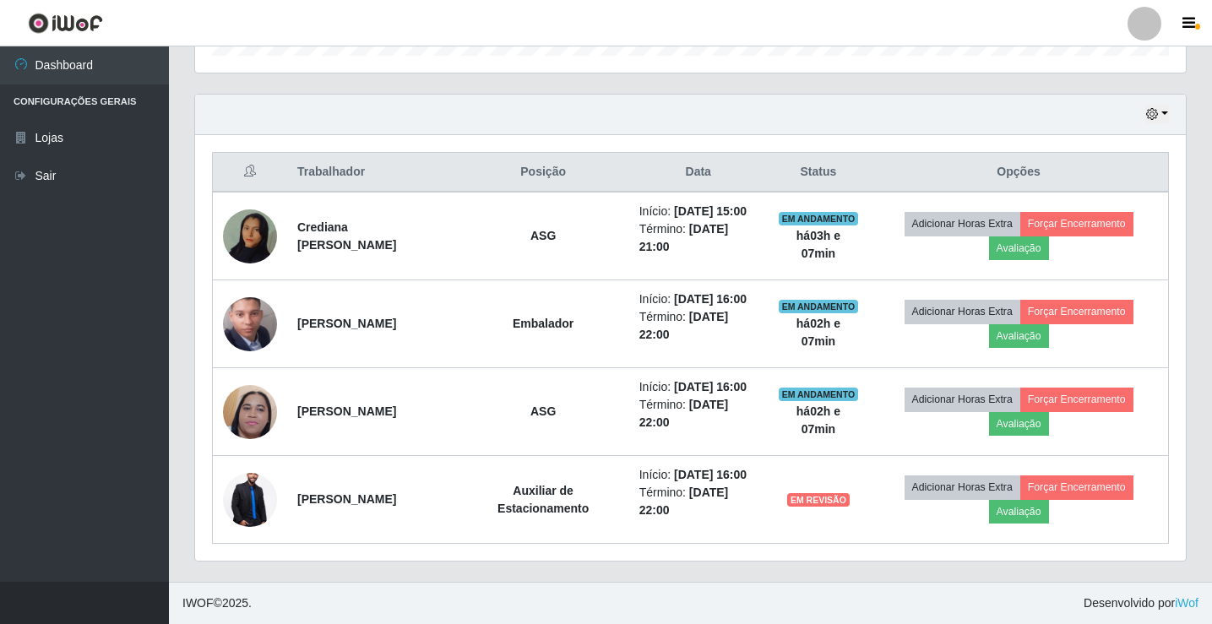
click at [238, 415] on img at bounding box center [250, 411] width 54 height 120
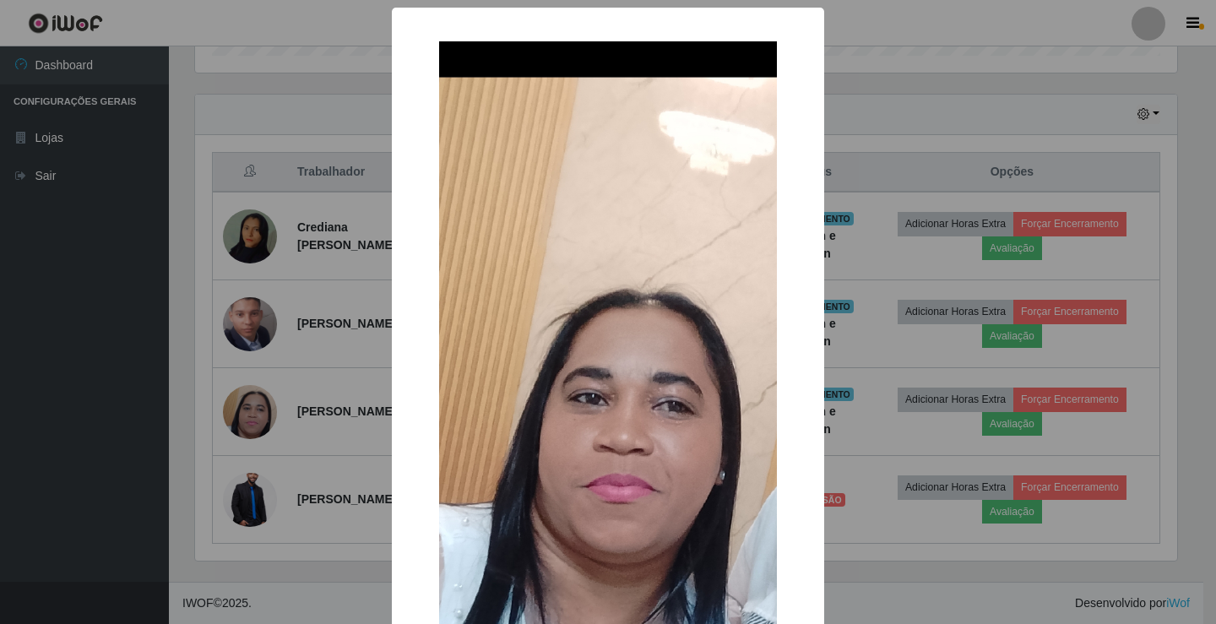
click at [238, 415] on div "× OK Cancel" at bounding box center [608, 312] width 1216 height 624
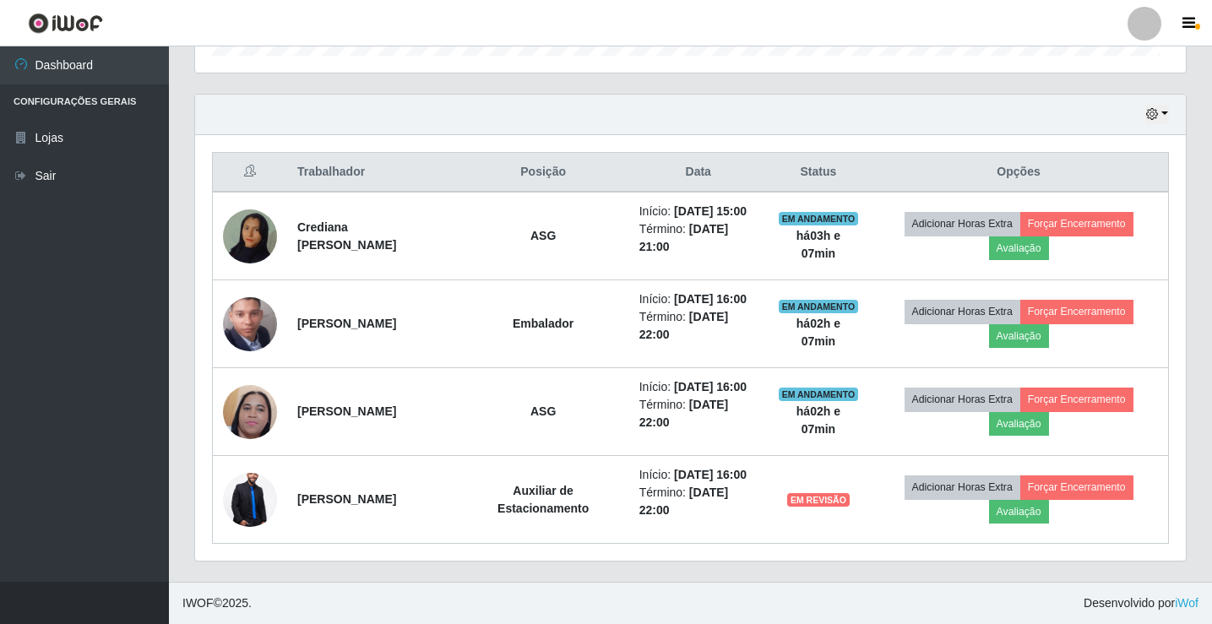
scroll to position [350, 991]
click at [57, 177] on link "Sair" at bounding box center [84, 176] width 169 height 38
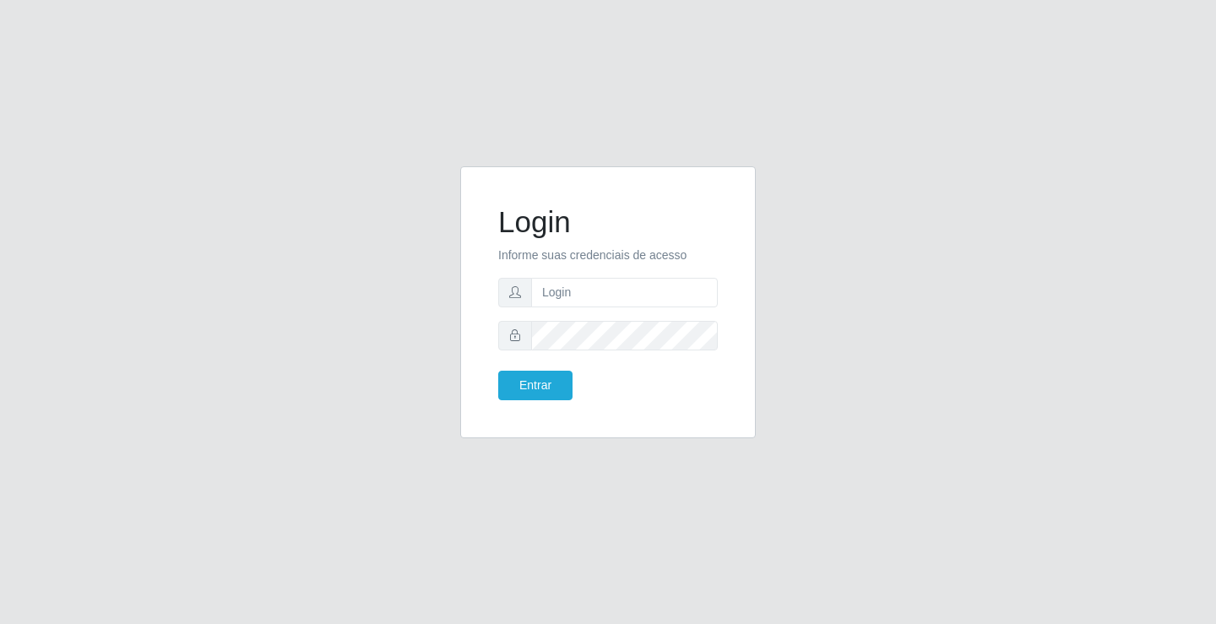
click at [848, 256] on div "Login Informe suas credenciais de acesso Entrar" at bounding box center [608, 312] width 963 height 292
